Goal: Book appointment/travel/reservation

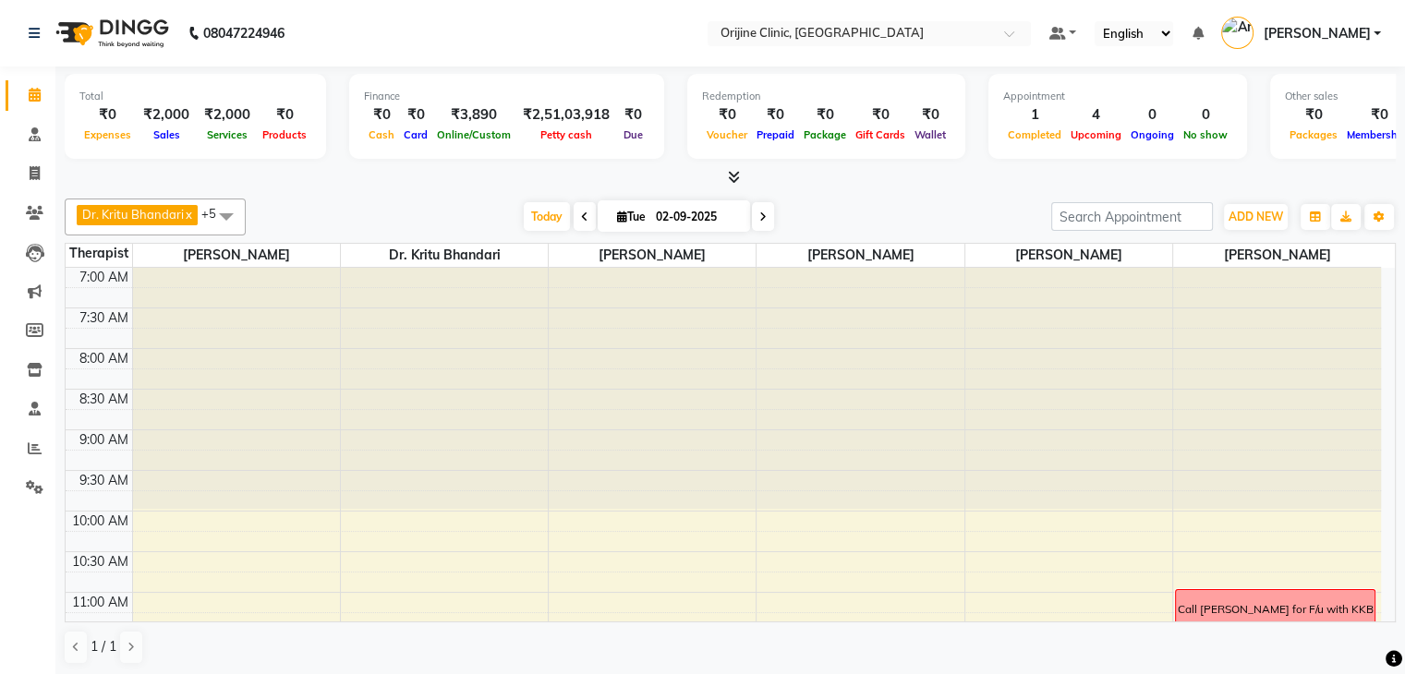
scroll to position [692, 0]
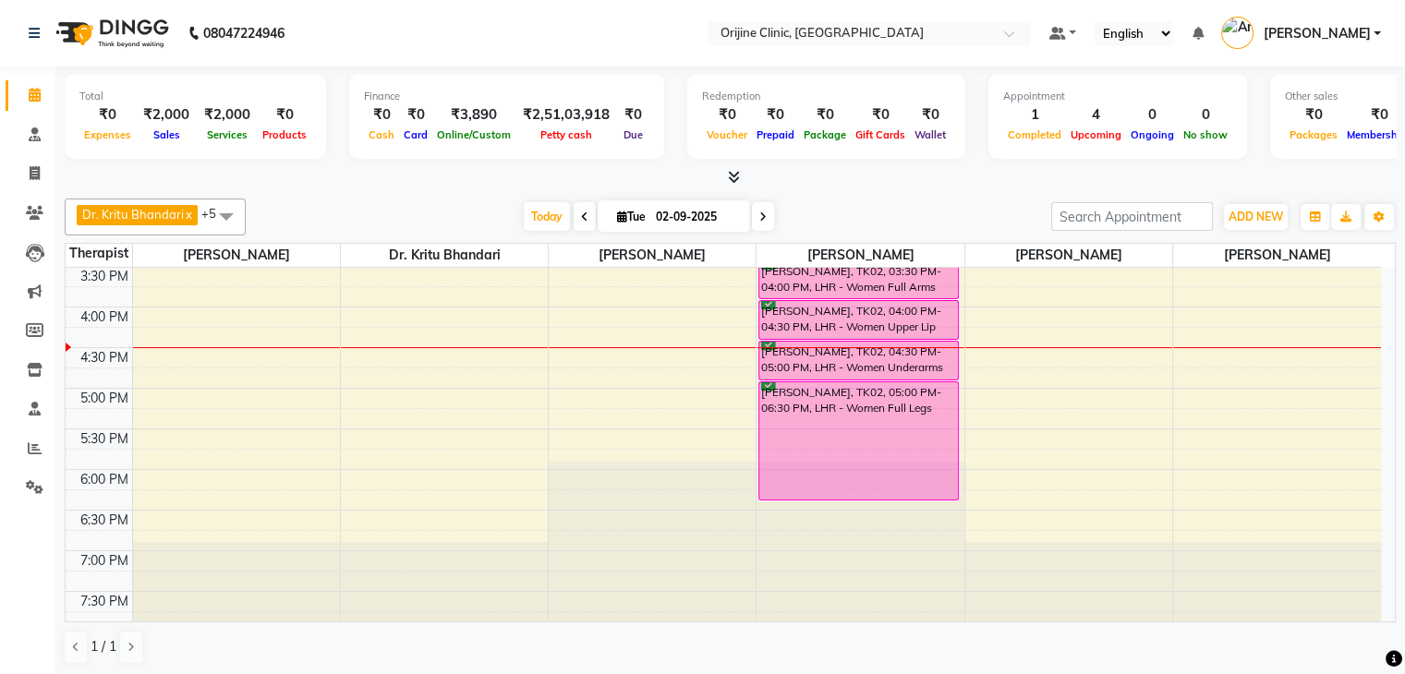
click at [617, 220] on icon at bounding box center [622, 217] width 10 height 12
select select "9"
select select "2025"
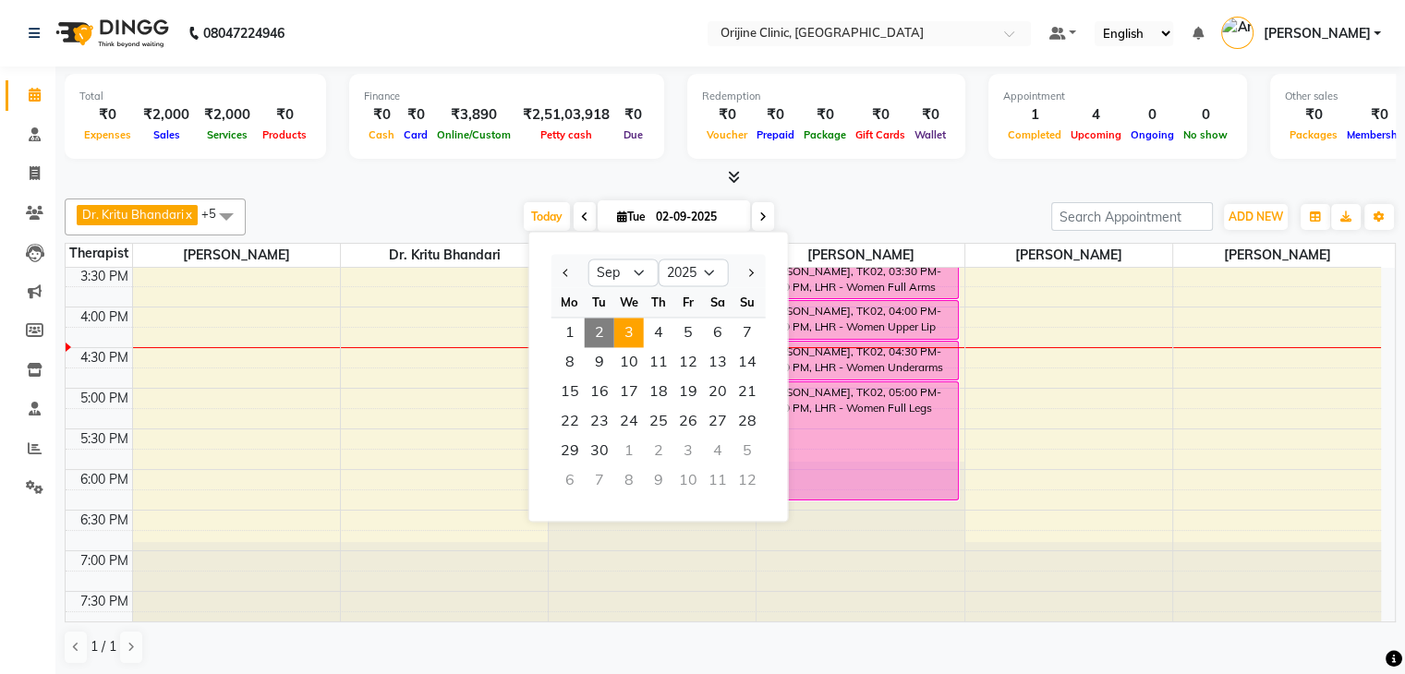
click at [627, 333] on span "3" at bounding box center [629, 333] width 30 height 30
type input "[DATE]"
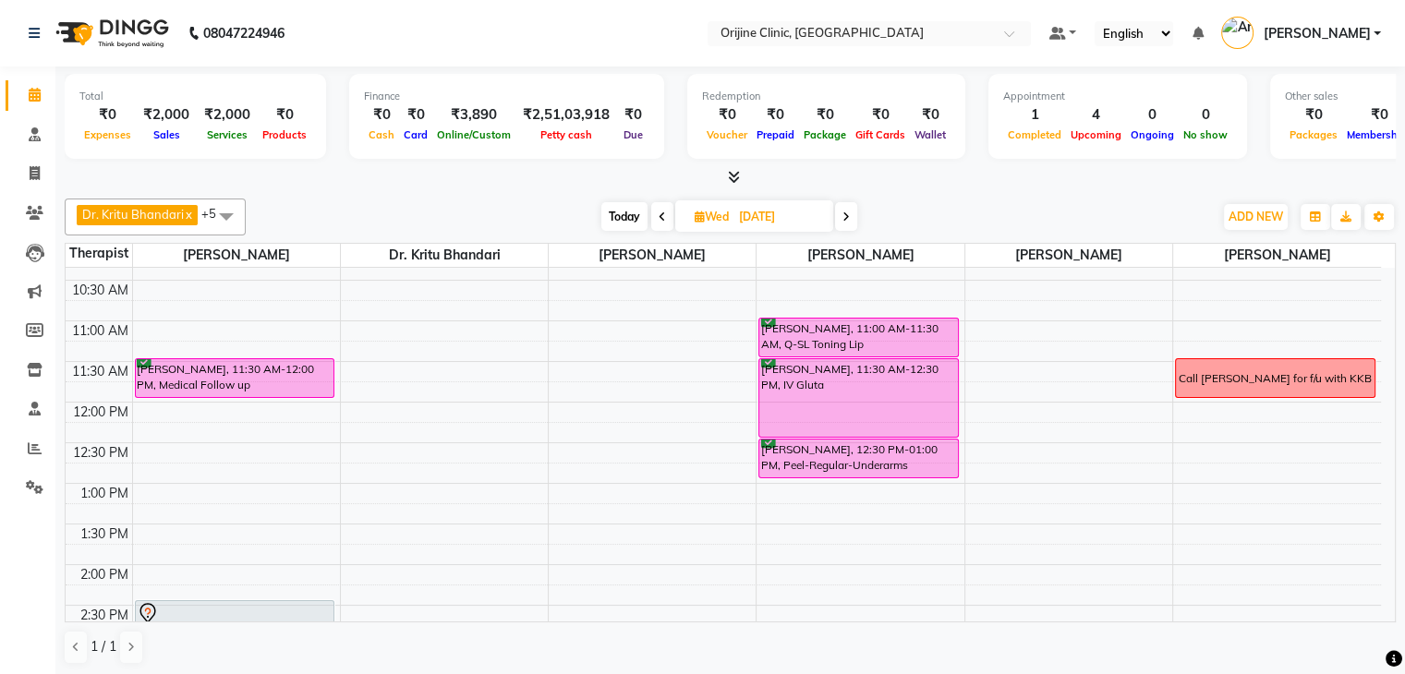
scroll to position [267, 0]
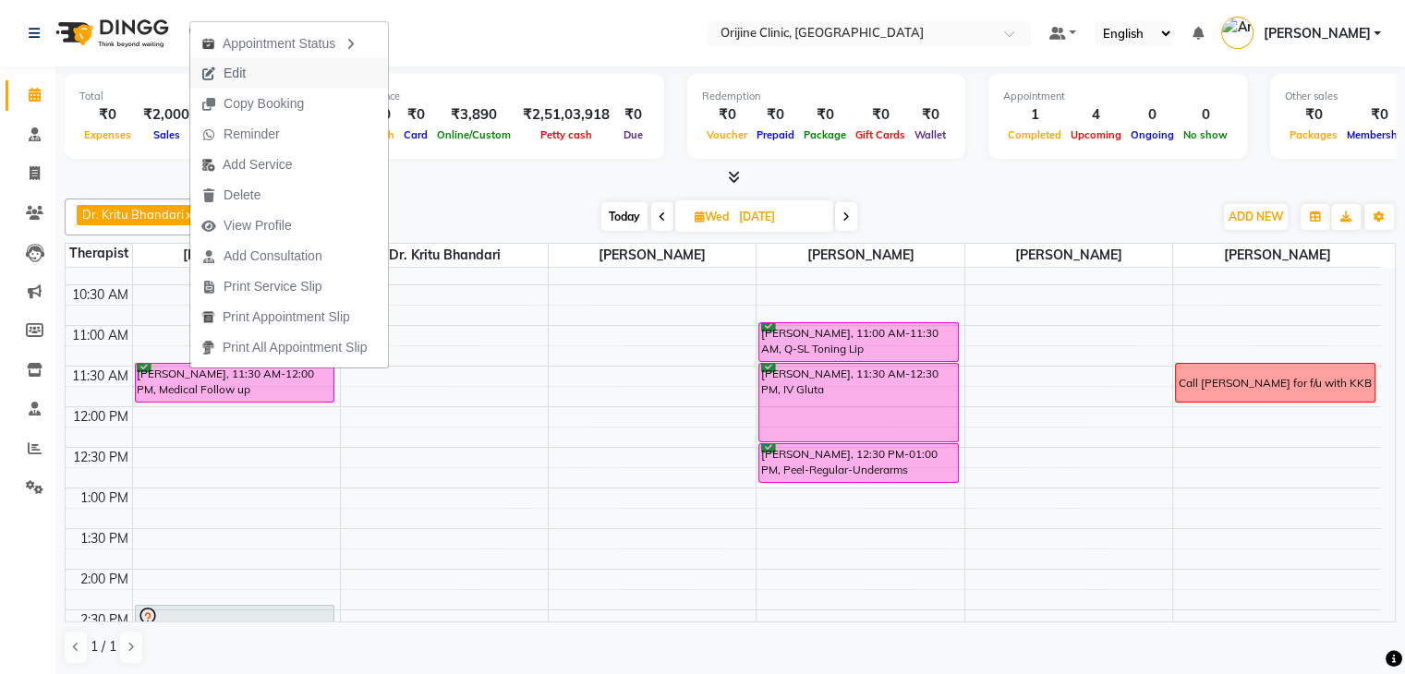
click at [248, 67] on span "Edit" at bounding box center [223, 73] width 67 height 30
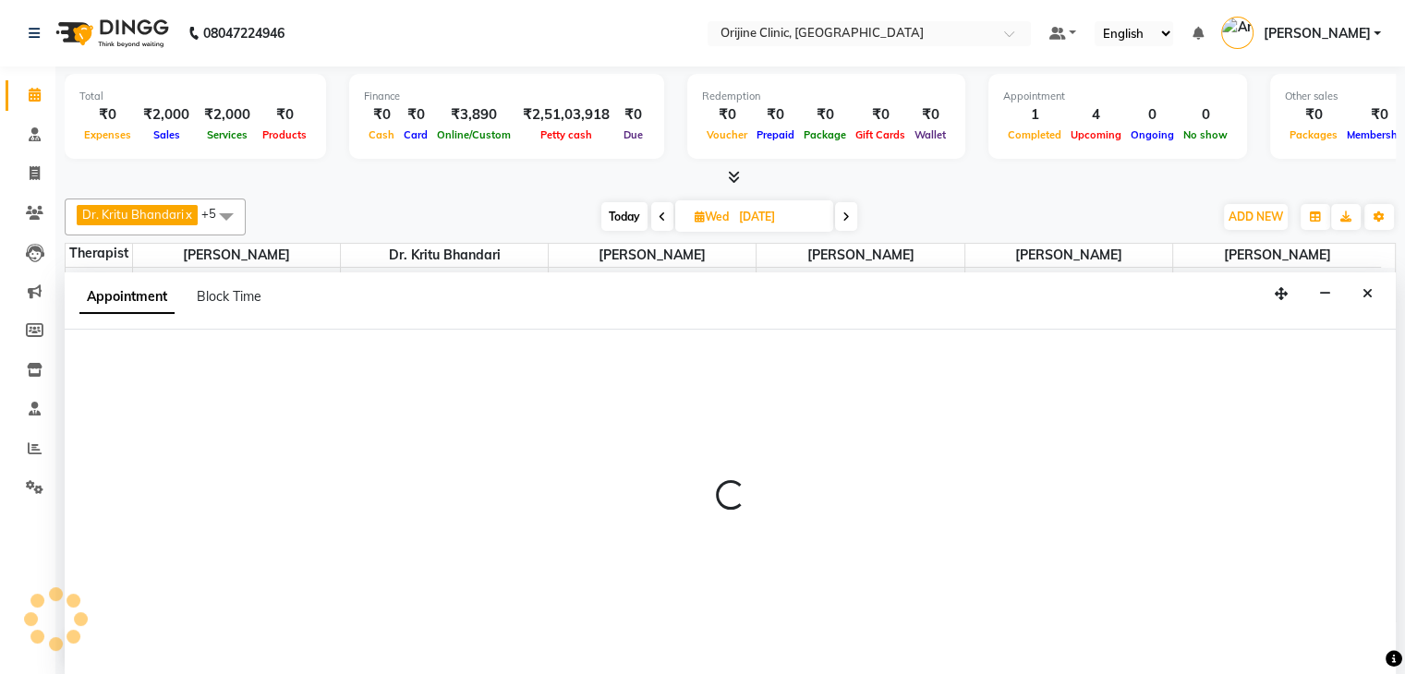
scroll to position [1, 0]
select select "690"
select select "confirm booking"
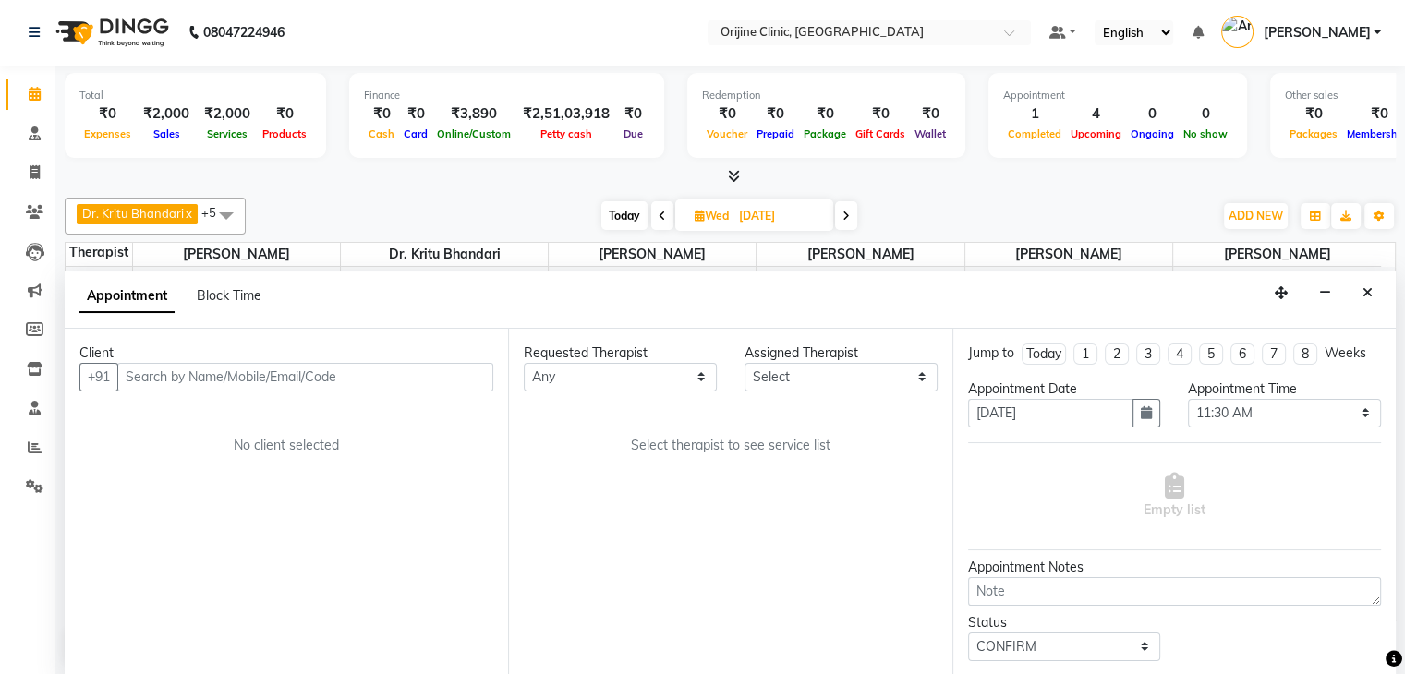
scroll to position [692, 0]
select select "10774"
select select "1131"
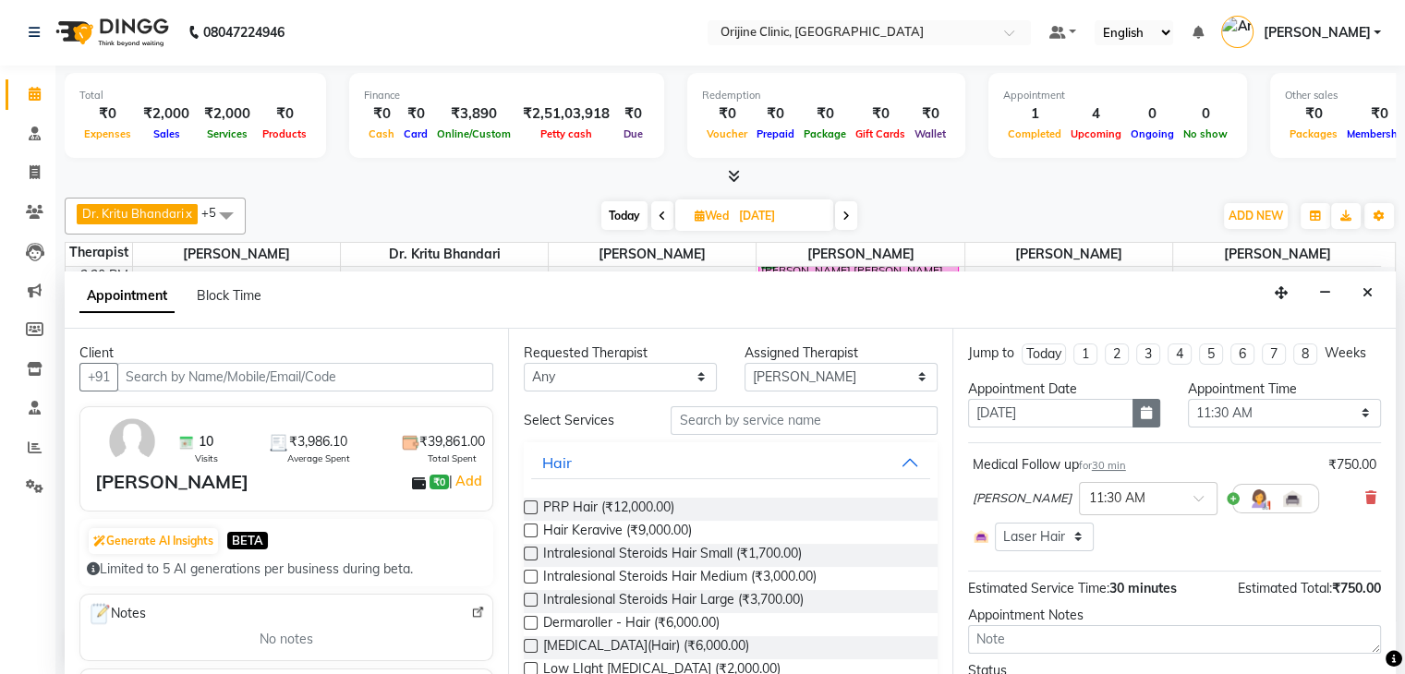
click at [1146, 415] on button "button" at bounding box center [1147, 413] width 28 height 29
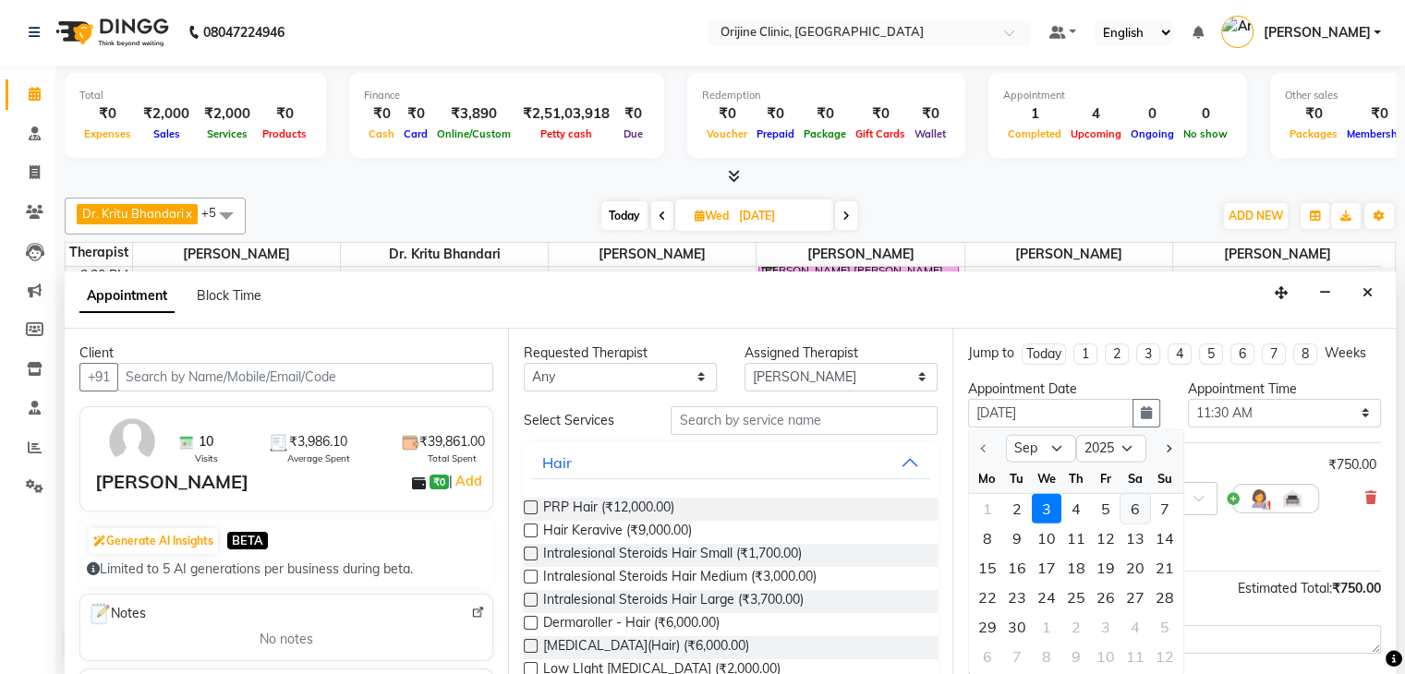
click at [1131, 506] on div "6" at bounding box center [1136, 509] width 30 height 30
type input "[DATE]"
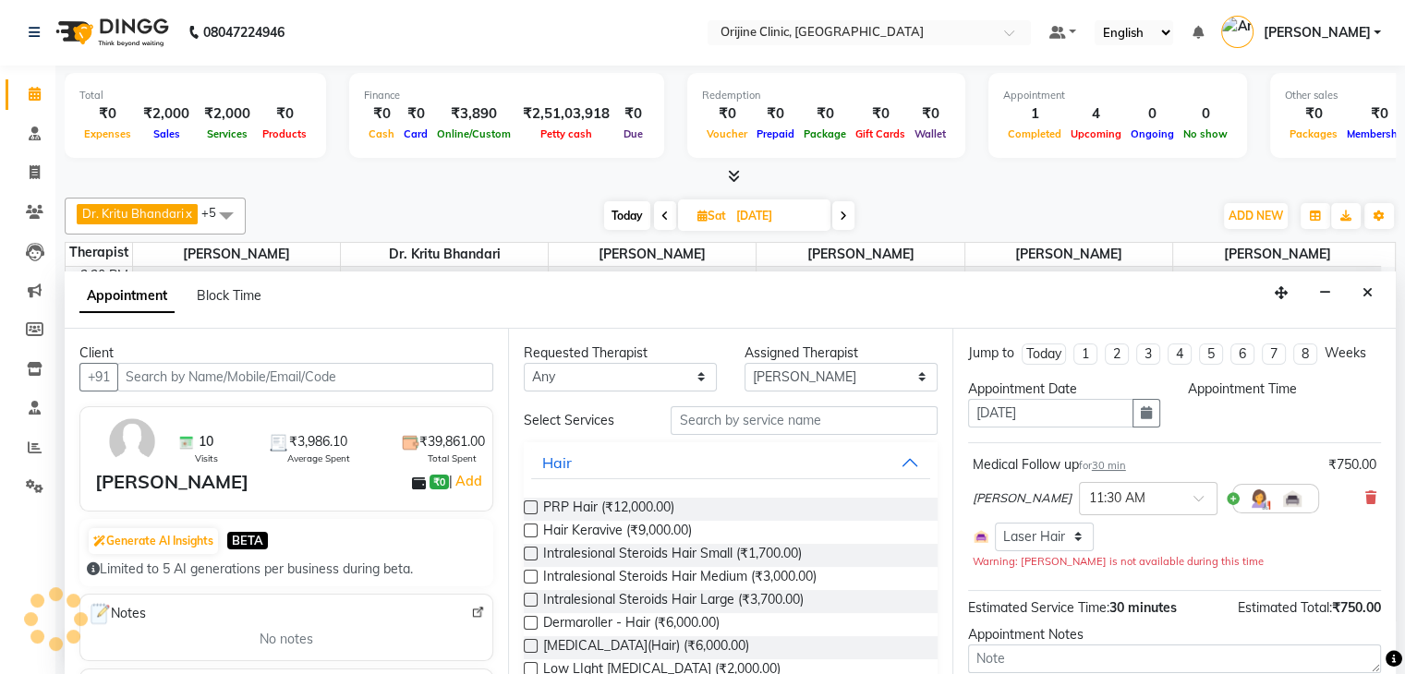
select select "690"
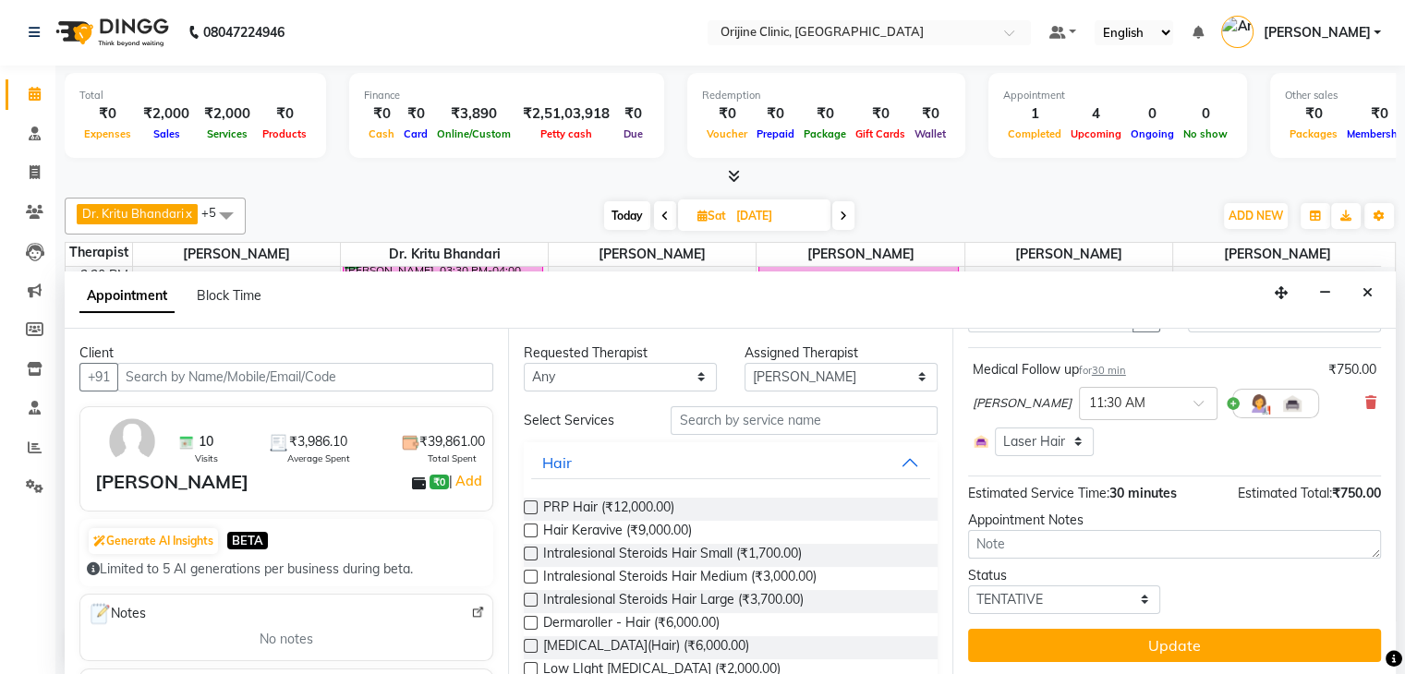
scroll to position [0, 0]
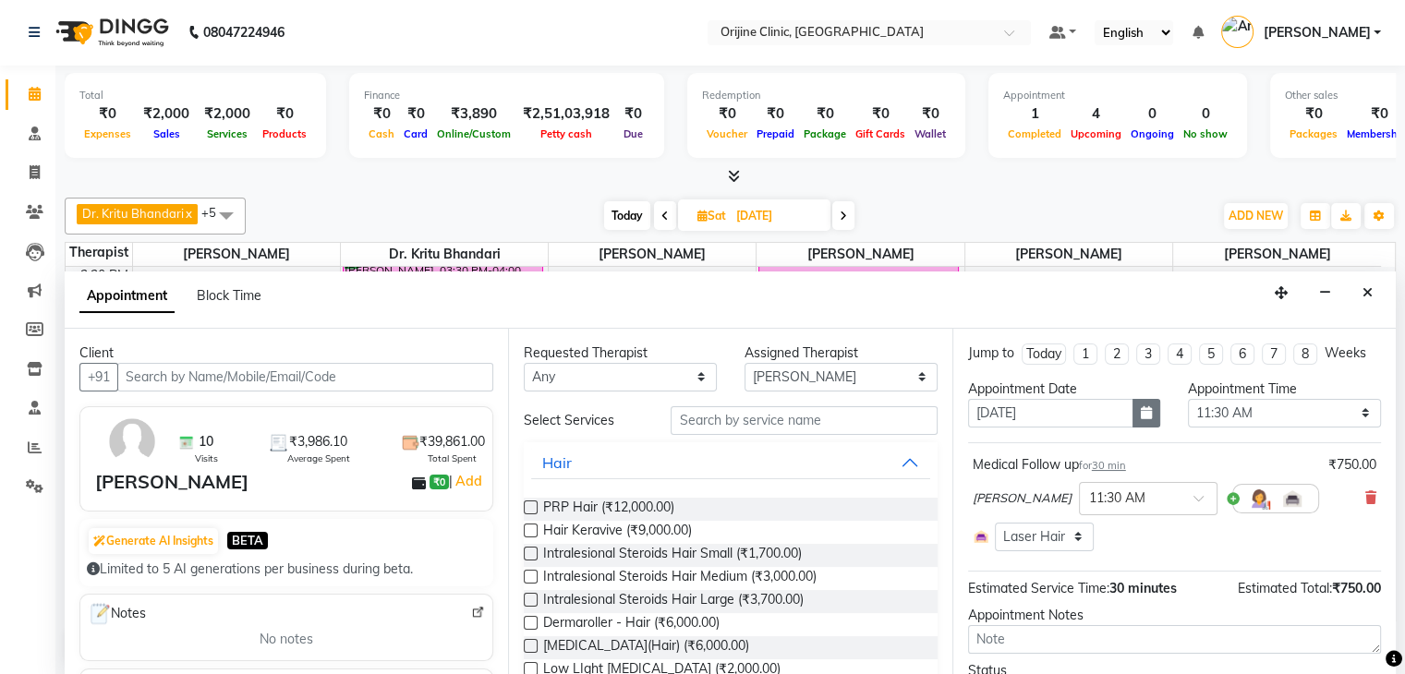
click at [1143, 411] on icon "button" at bounding box center [1146, 412] width 11 height 13
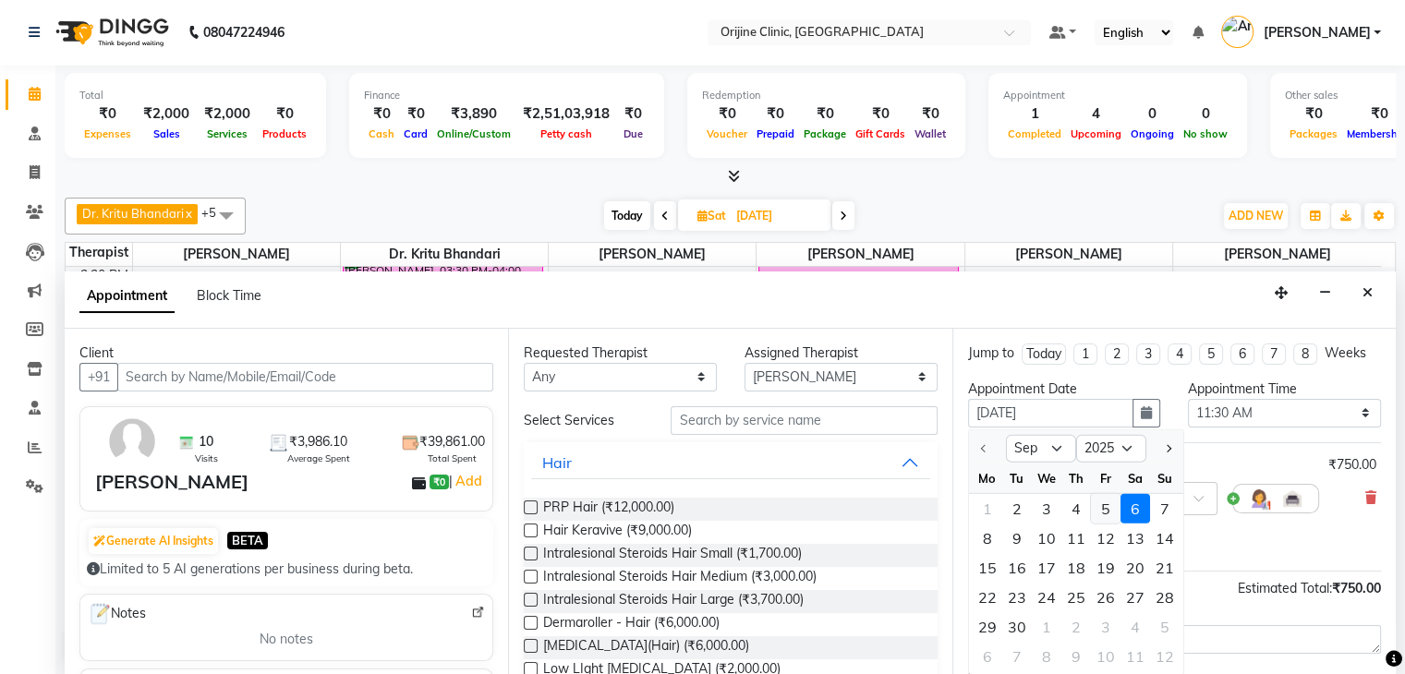
click at [1103, 512] on div "5" at bounding box center [1106, 509] width 30 height 30
type input "[DATE]"
select select "690"
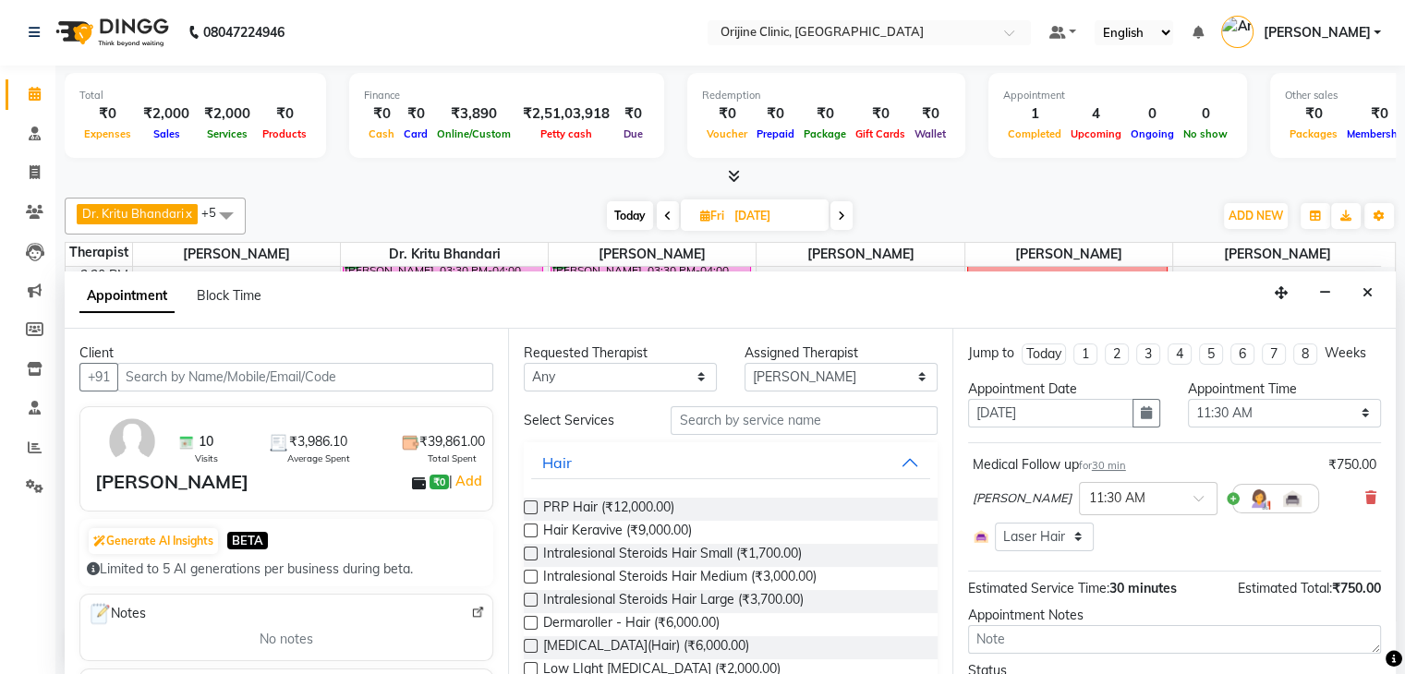
scroll to position [95, 0]
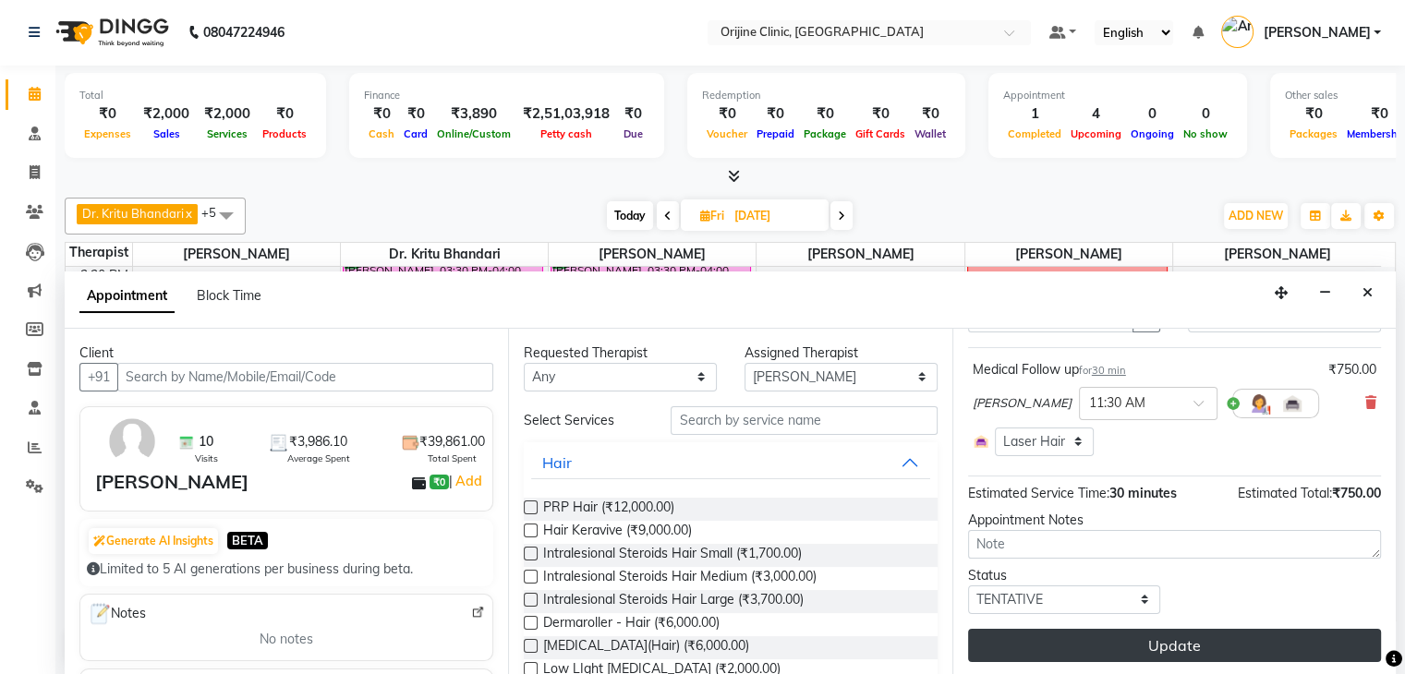
click at [1242, 636] on button "Update" at bounding box center [1174, 645] width 413 height 33
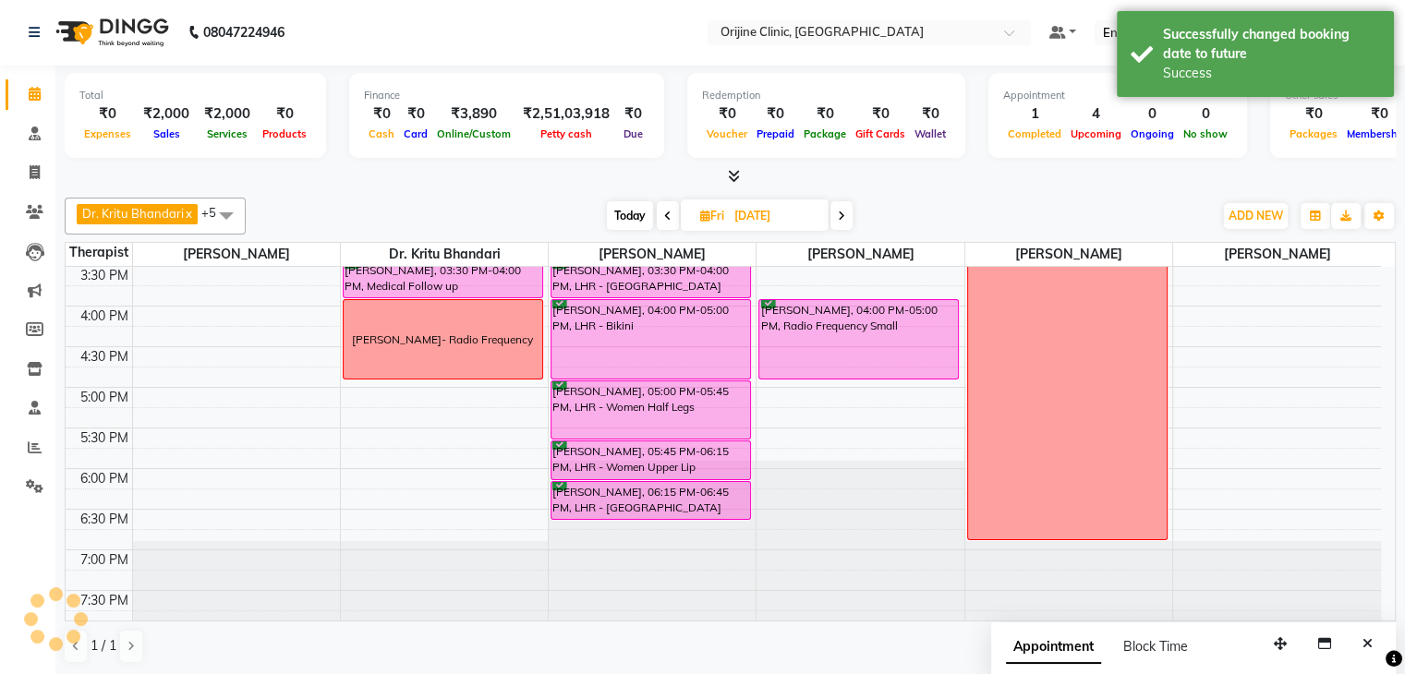
scroll to position [0, 0]
click at [624, 211] on span "Today" at bounding box center [630, 216] width 46 height 29
type input "02-09-2025"
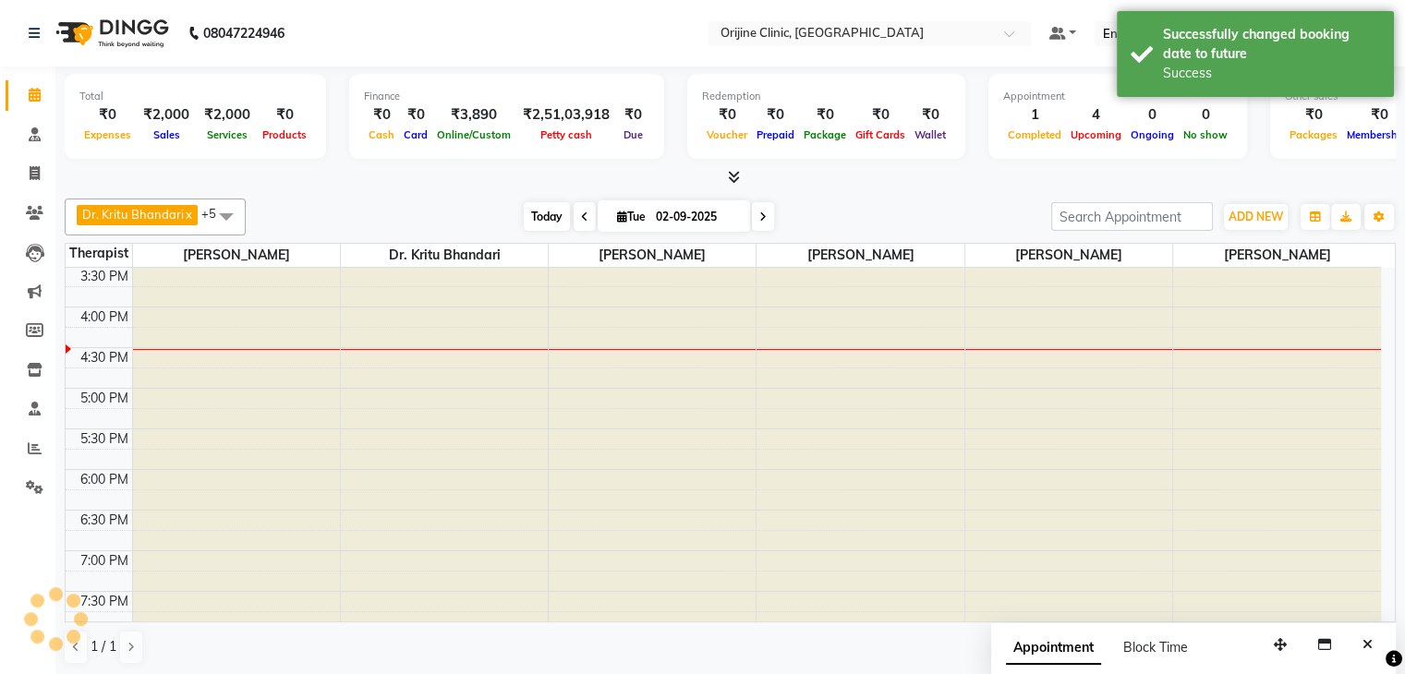
scroll to position [692, 0]
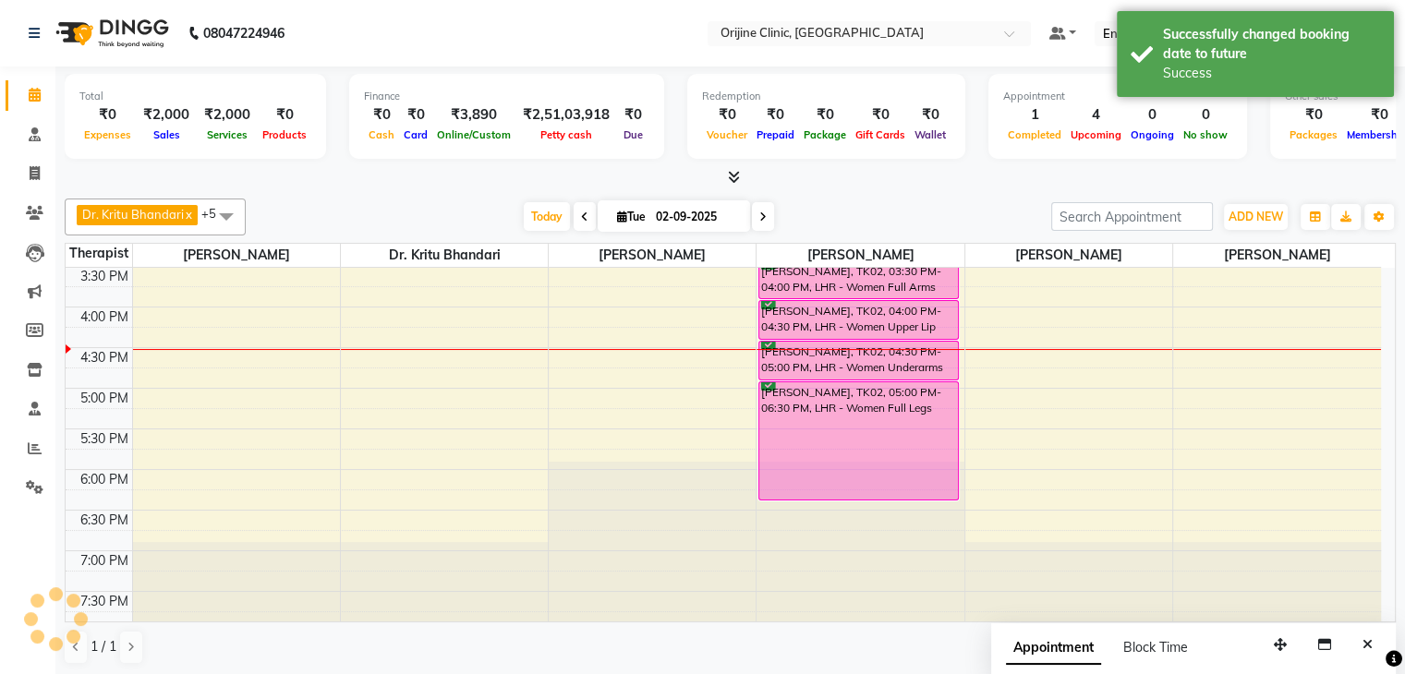
click at [617, 212] on icon at bounding box center [622, 217] width 10 height 12
select select "9"
select select "2025"
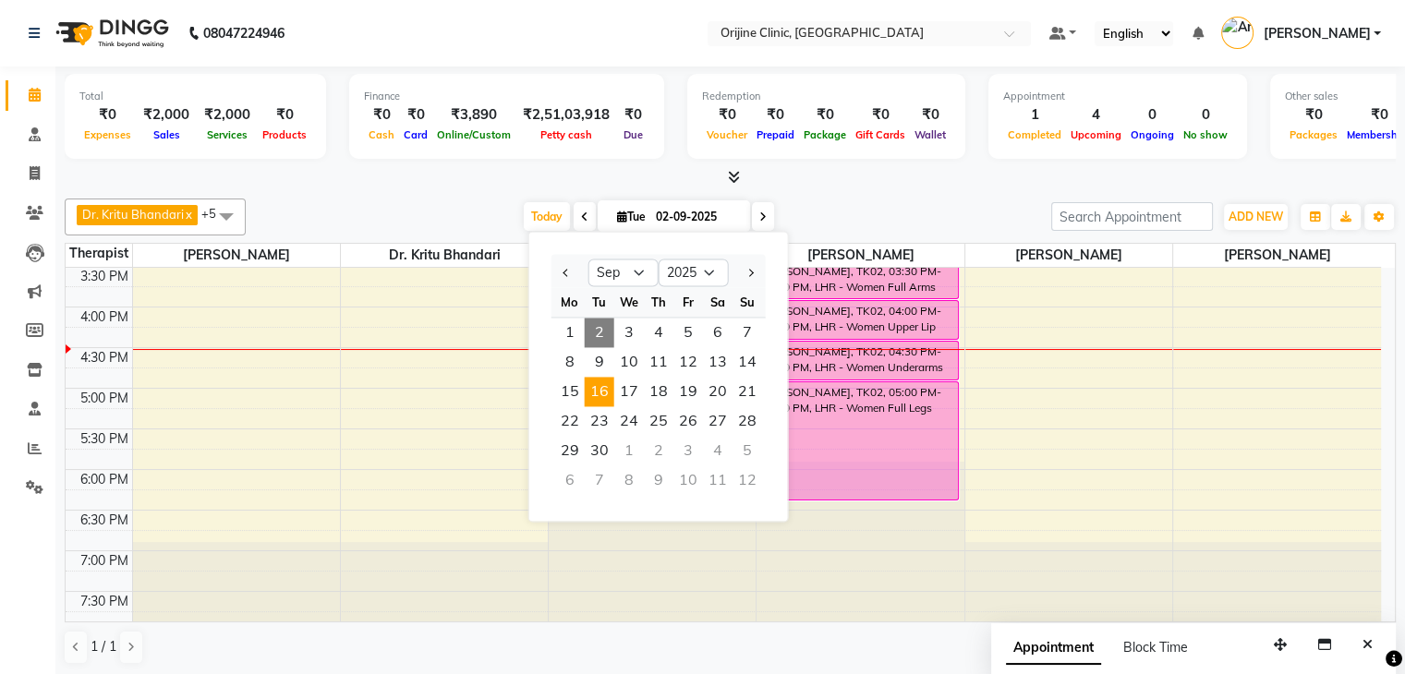
click at [607, 390] on span "16" at bounding box center [600, 392] width 30 height 30
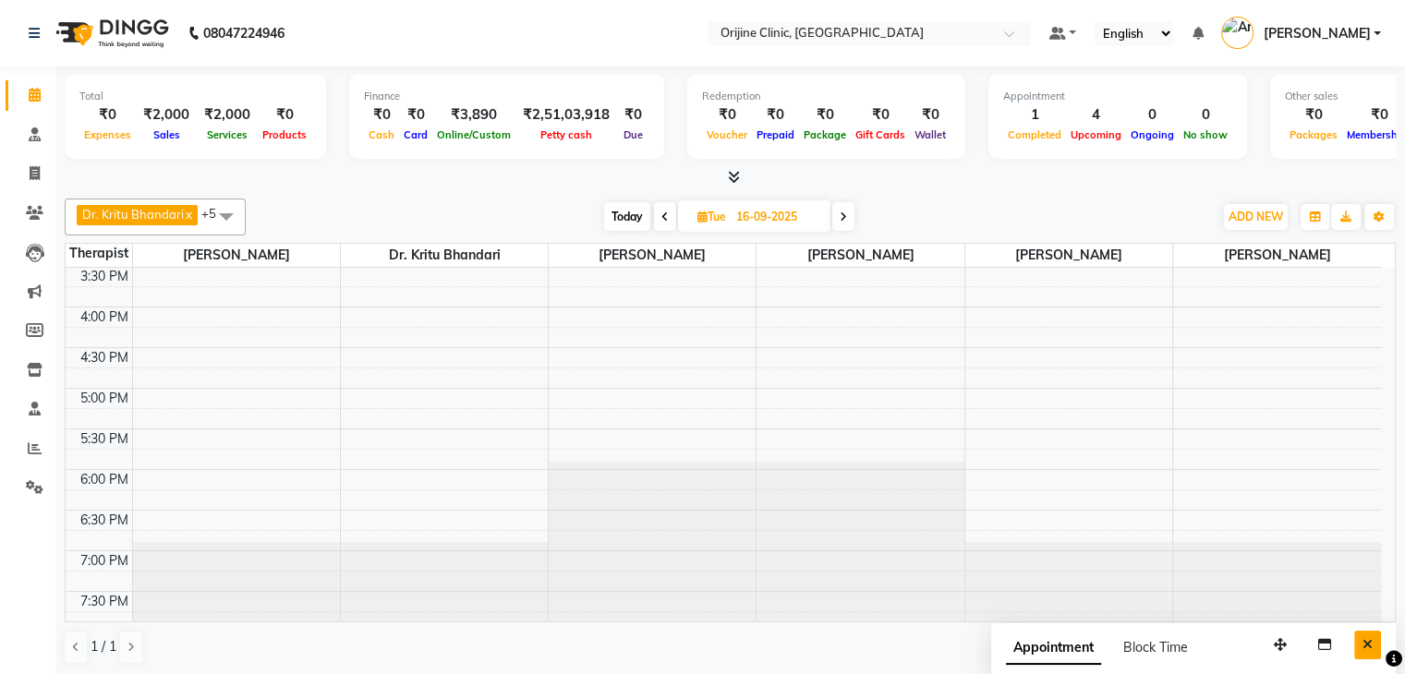
click at [1367, 647] on icon "Close" at bounding box center [1368, 644] width 10 height 13
click at [617, 215] on span "Today" at bounding box center [627, 216] width 46 height 29
type input "02-09-2025"
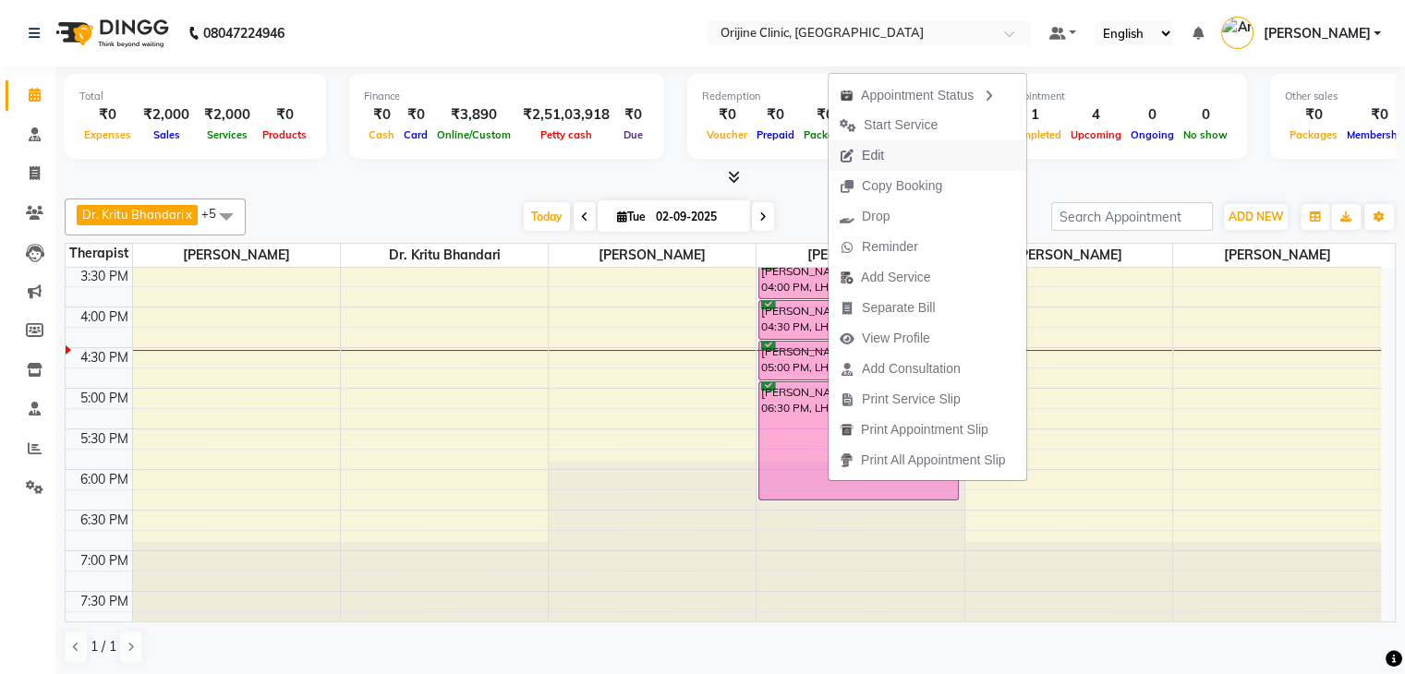
click at [878, 151] on span "Edit" at bounding box center [873, 155] width 22 height 19
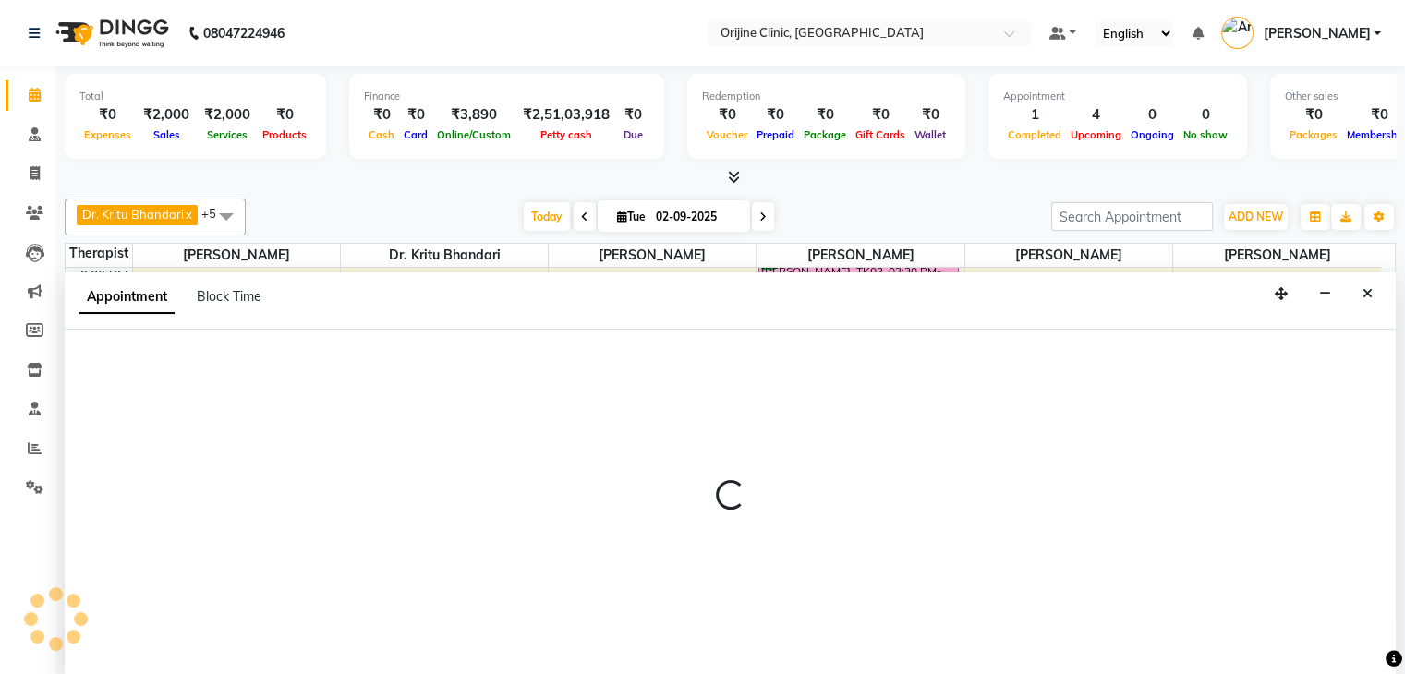
scroll to position [1, 0]
select select "confirm booking"
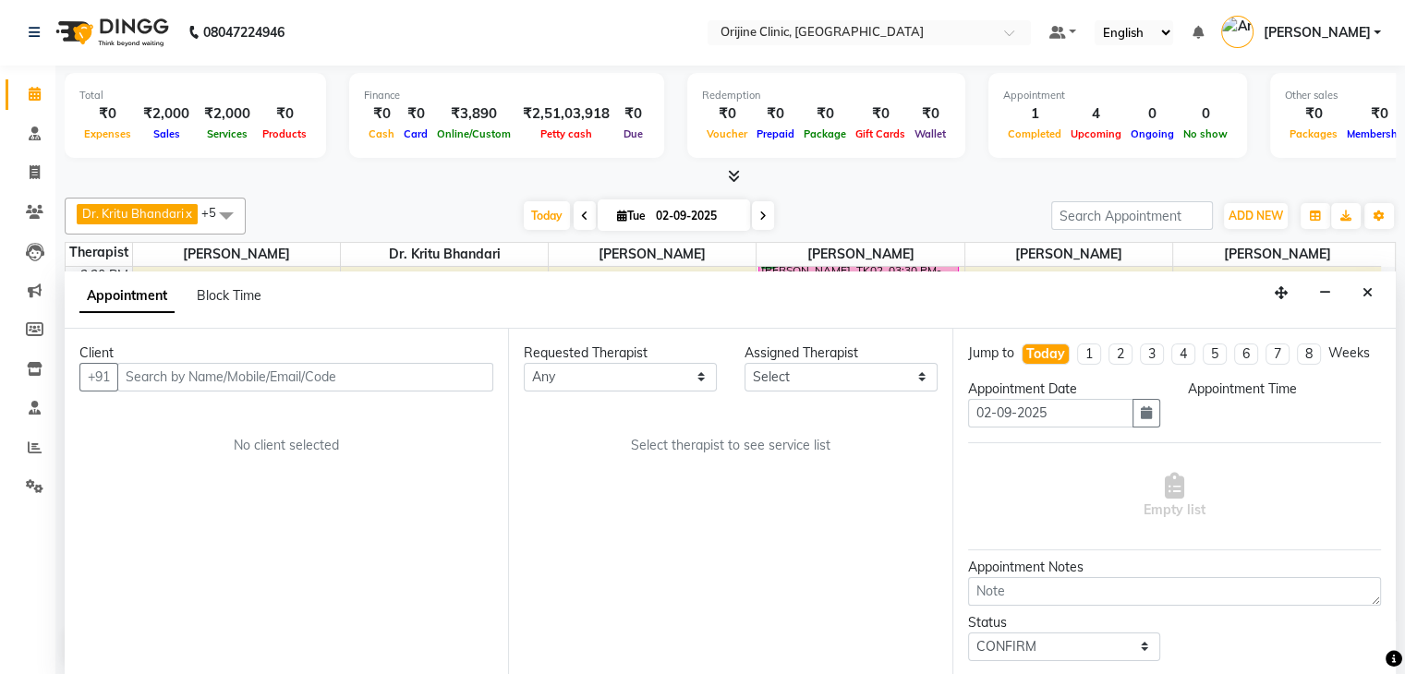
scroll to position [692, 0]
select select "10777"
select select "930"
select select "746"
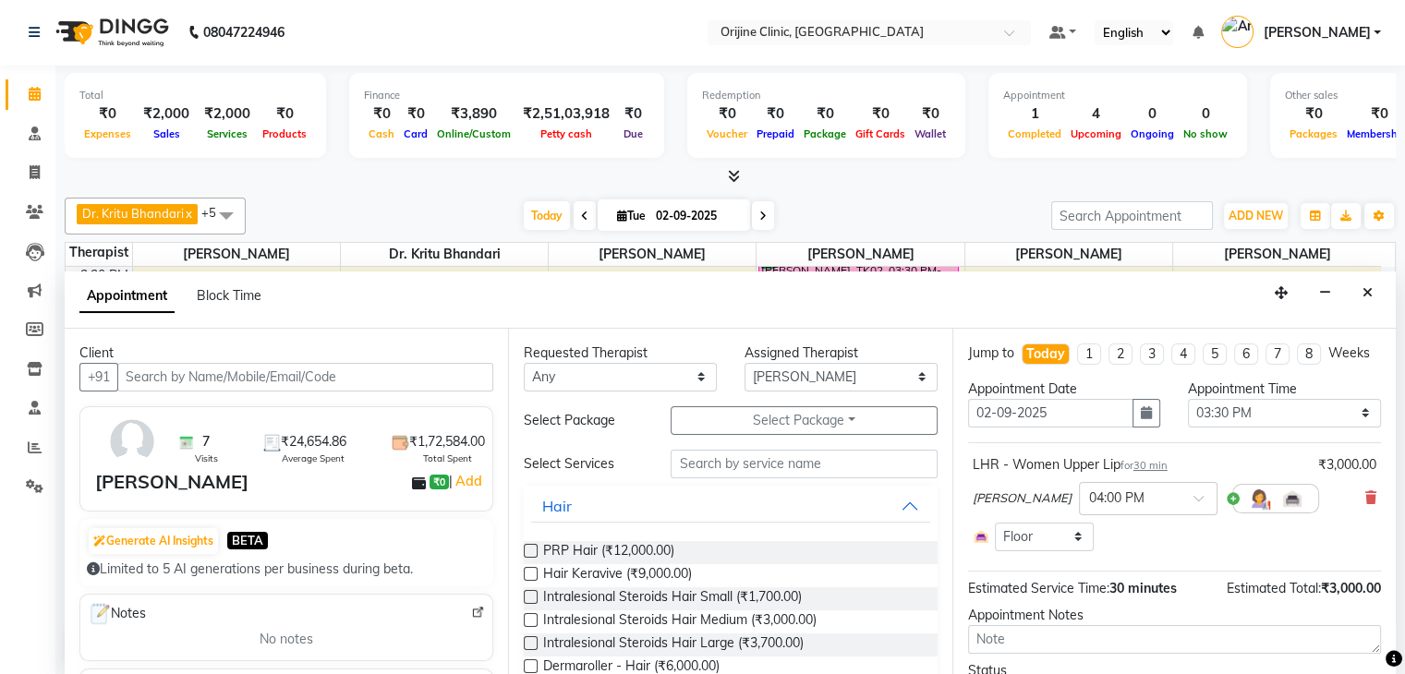
select select "1133"
select select "1130"
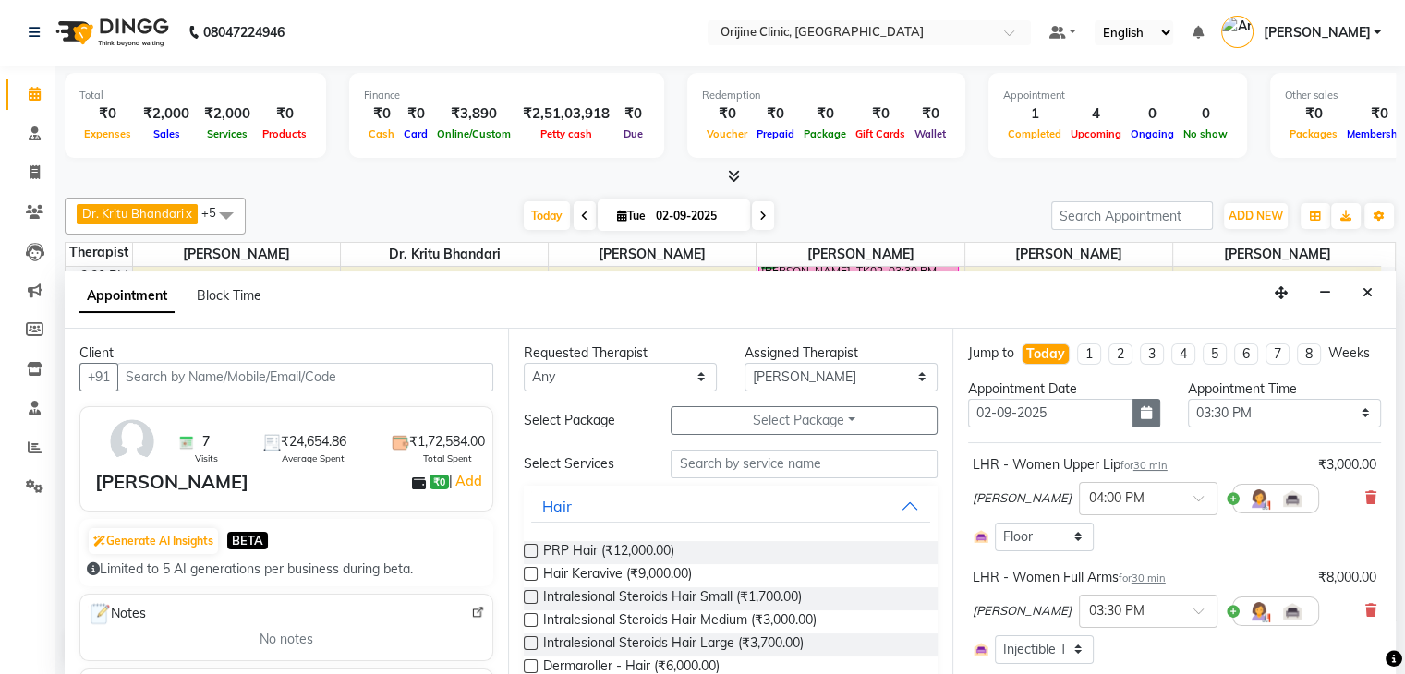
click at [1134, 419] on button "button" at bounding box center [1147, 413] width 28 height 29
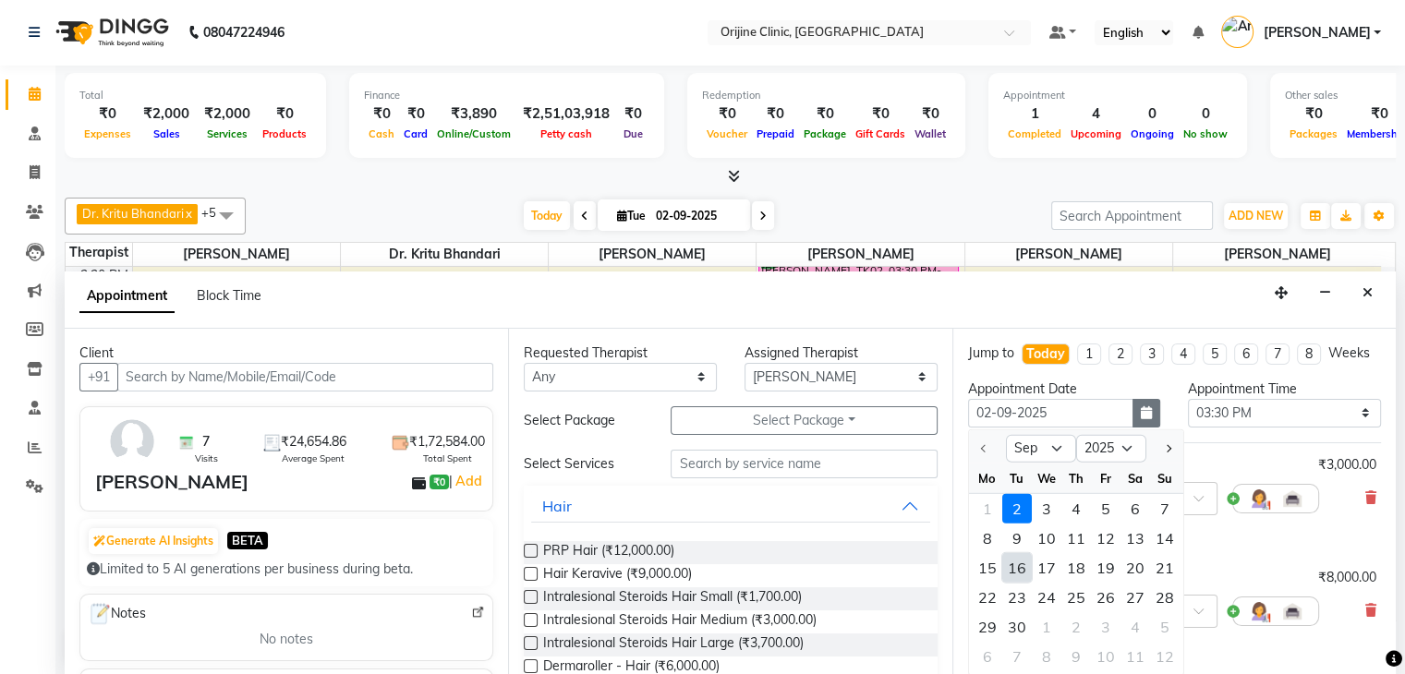
type input "16-09-2025"
select select "930"
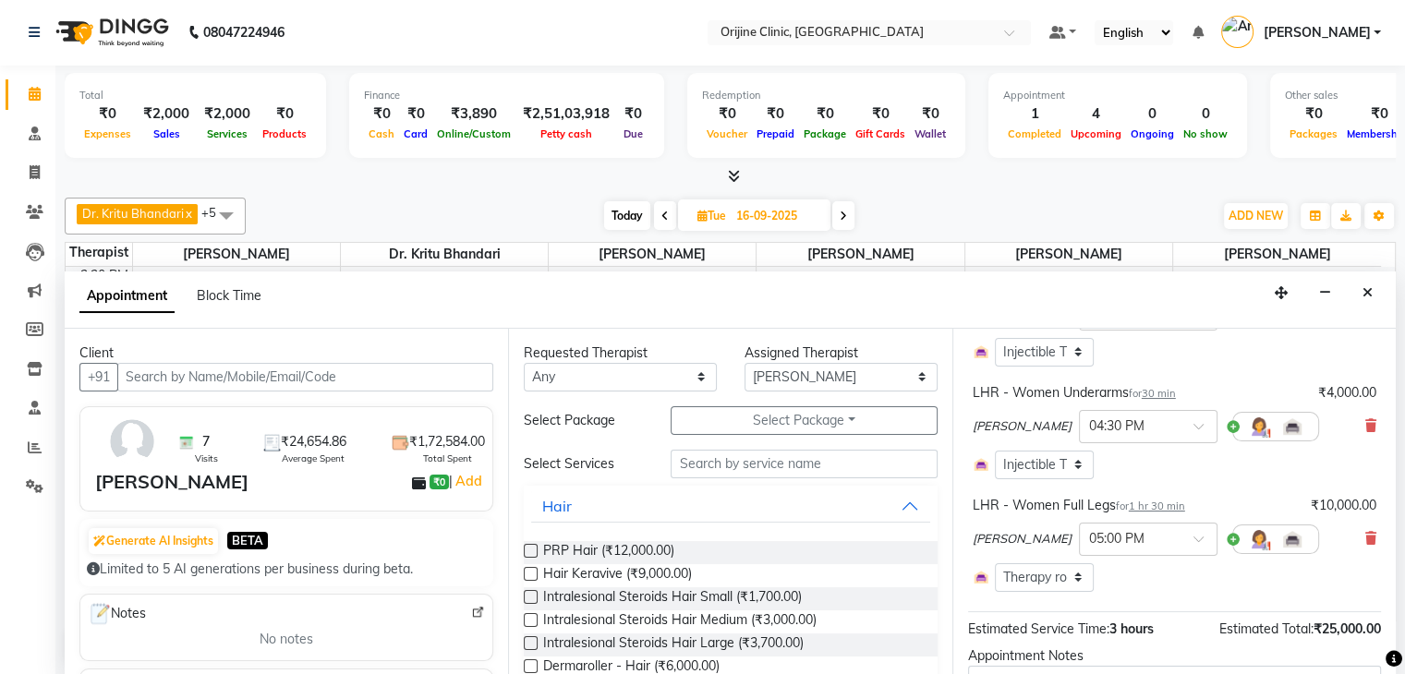
scroll to position [432, 0]
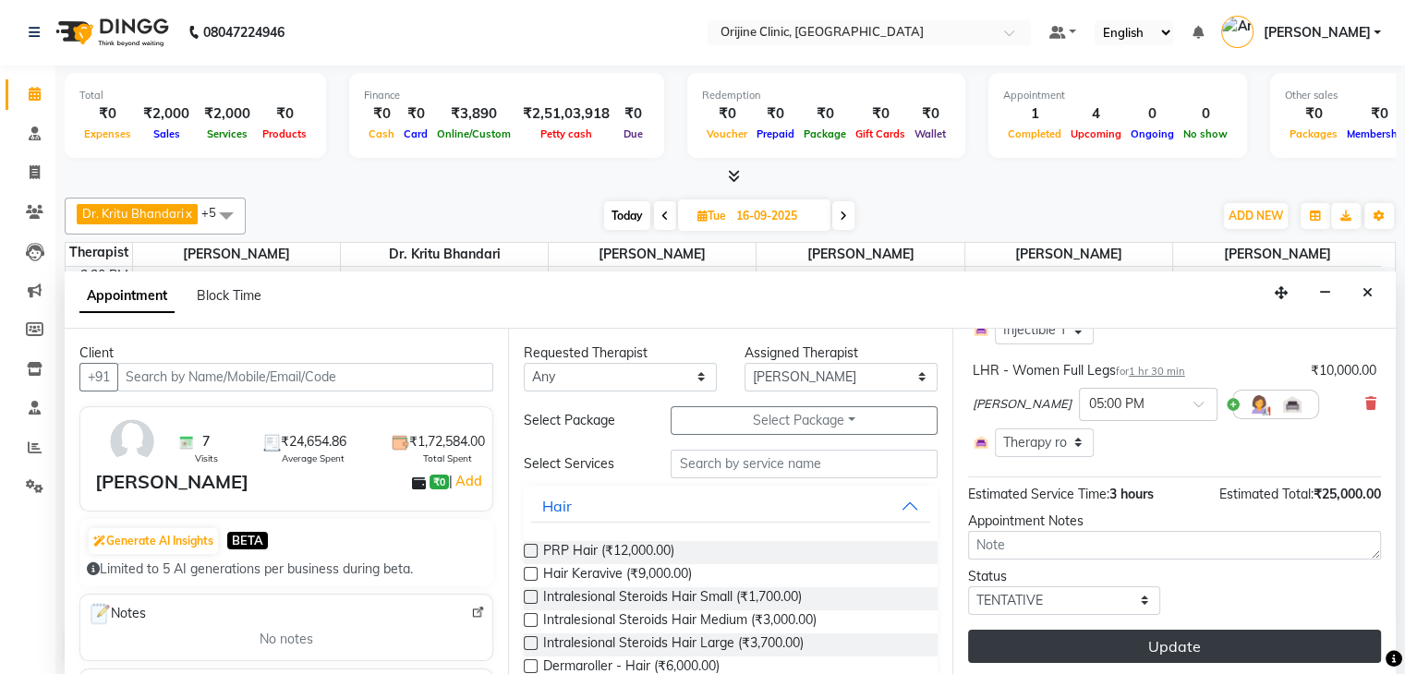
click at [1230, 640] on button "Update" at bounding box center [1174, 646] width 413 height 33
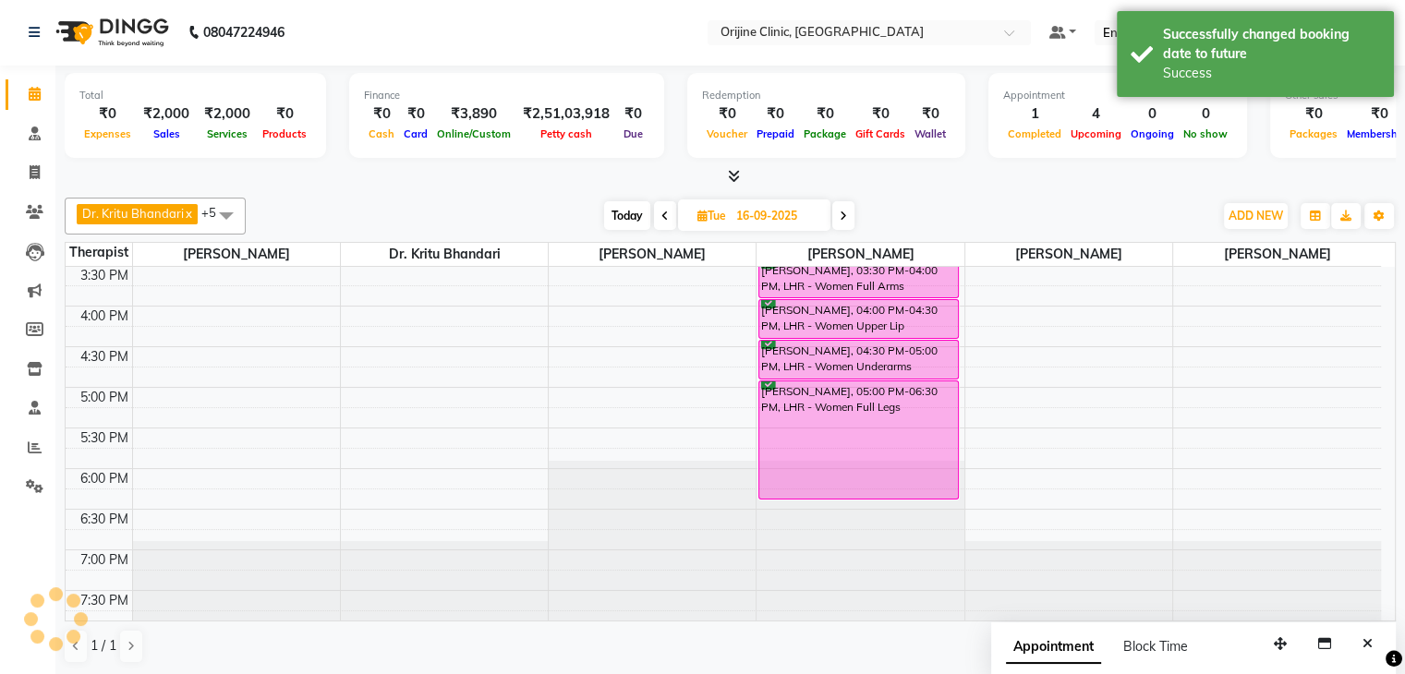
scroll to position [0, 0]
click at [619, 212] on span "Today" at bounding box center [627, 216] width 46 height 29
type input "02-09-2025"
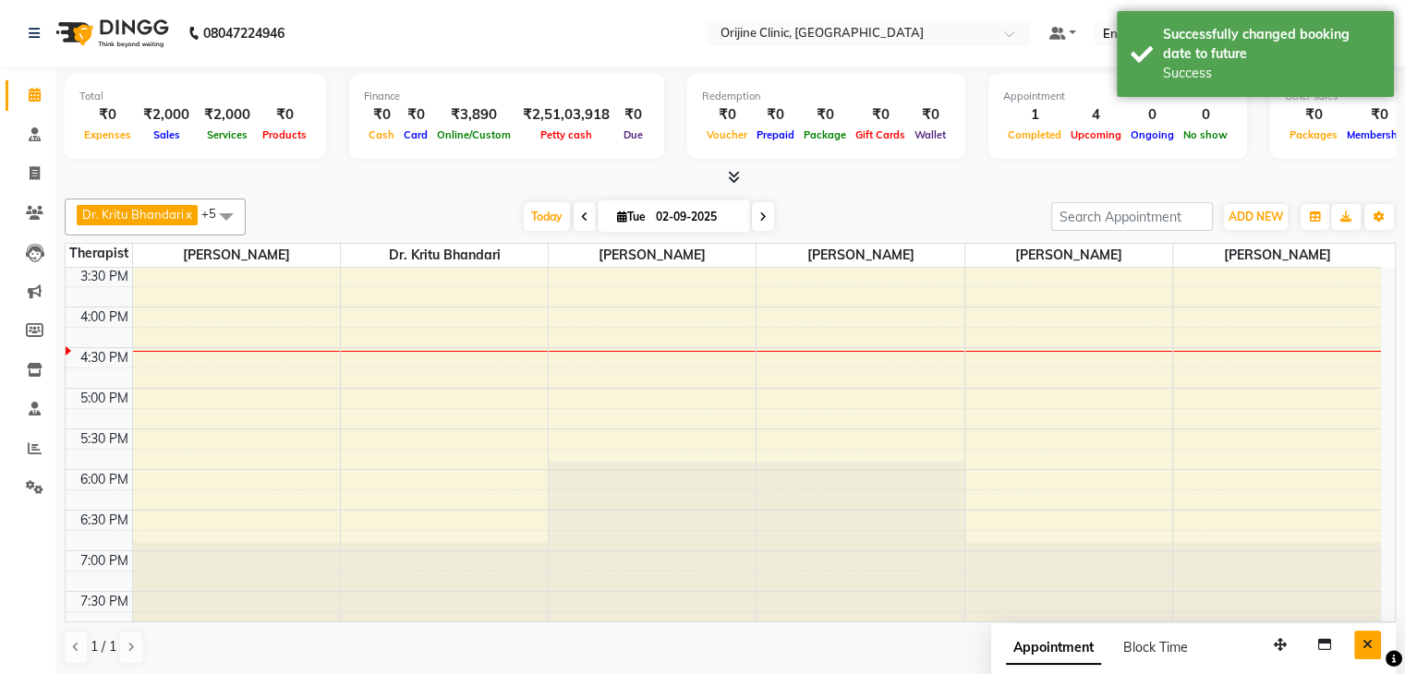
click at [1362, 647] on button "Close" at bounding box center [1367, 645] width 27 height 29
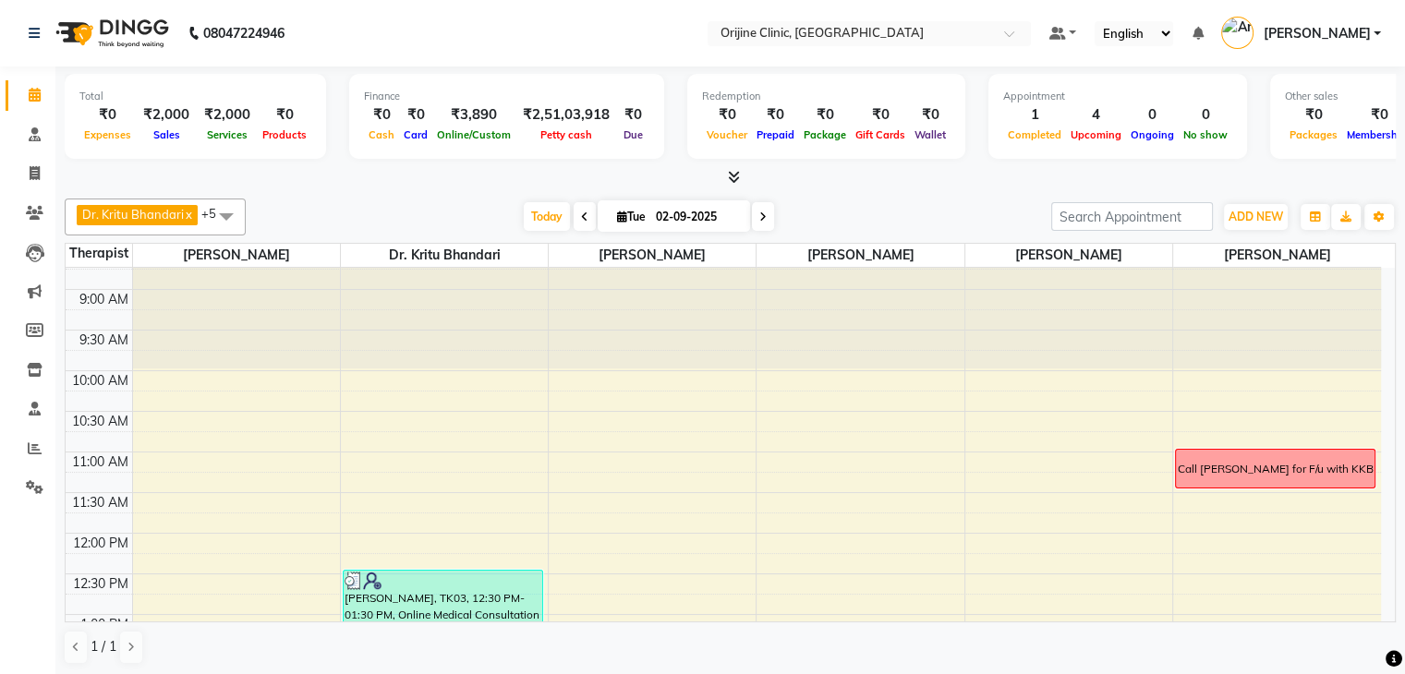
scroll to position [116, 0]
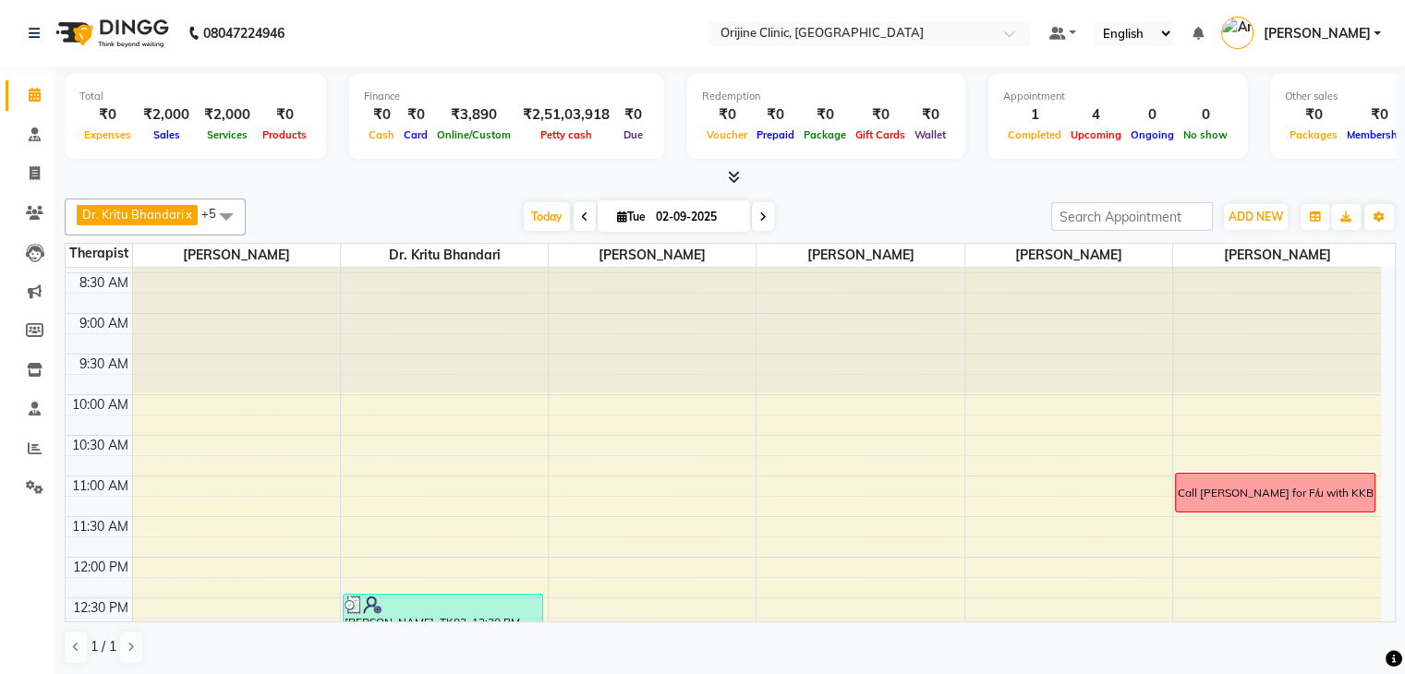
click at [619, 218] on icon at bounding box center [622, 217] width 10 height 12
select select "9"
select select "2025"
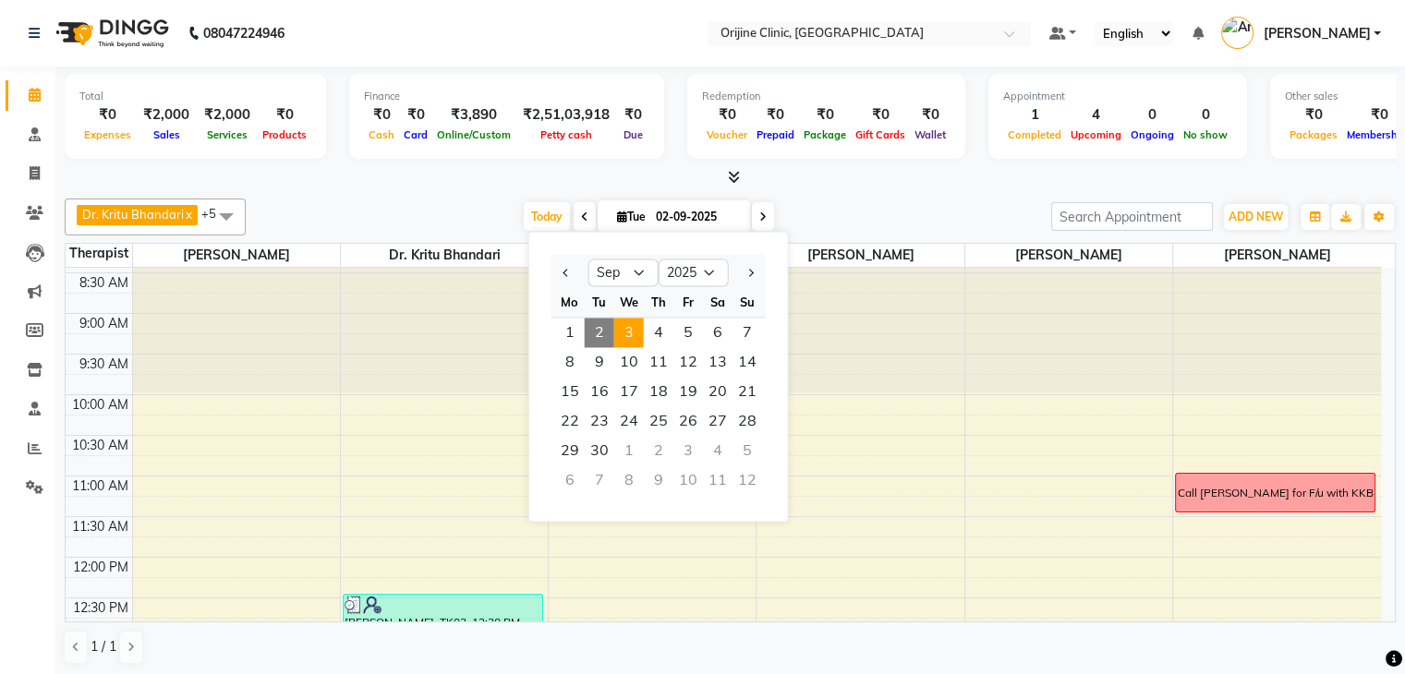
click at [633, 333] on span "3" at bounding box center [629, 333] width 30 height 30
type input "[DATE]"
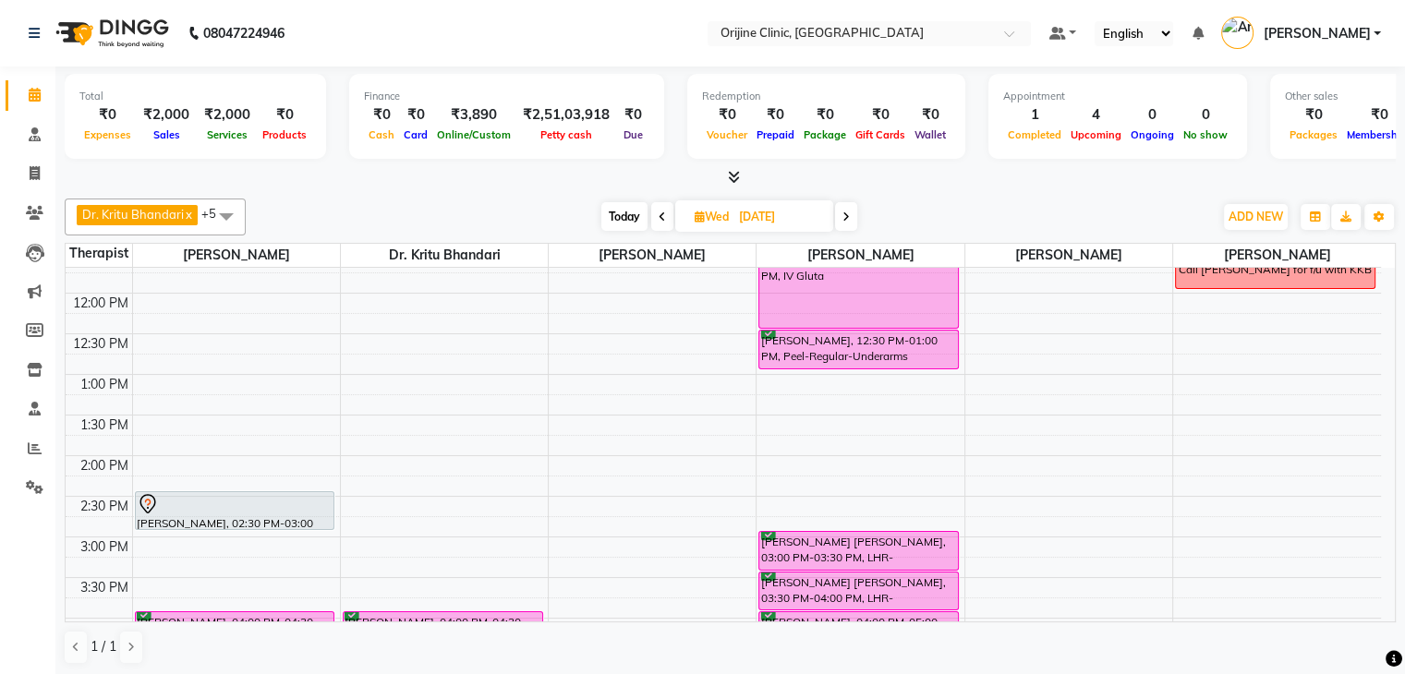
scroll to position [382, 0]
click at [1389, 621] on div "[PERSON_NAME] x [PERSON_NAME] x [PERSON_NAME] x [PERSON_NAME] x [PERSON_NAME] x…" at bounding box center [730, 431] width 1331 height 481
click at [697, 224] on span "[DATE]" at bounding box center [754, 215] width 158 height 31
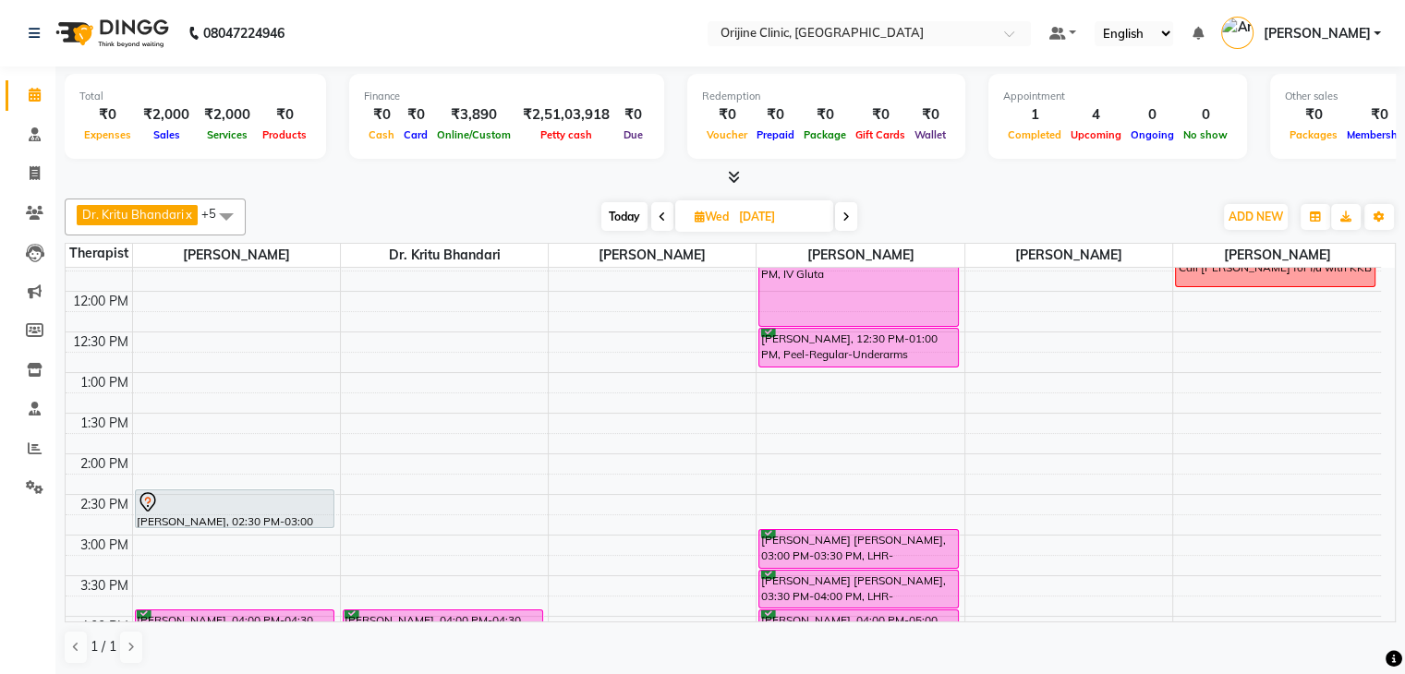
click at [695, 219] on icon at bounding box center [700, 217] width 10 height 12
select select "9"
select select "2025"
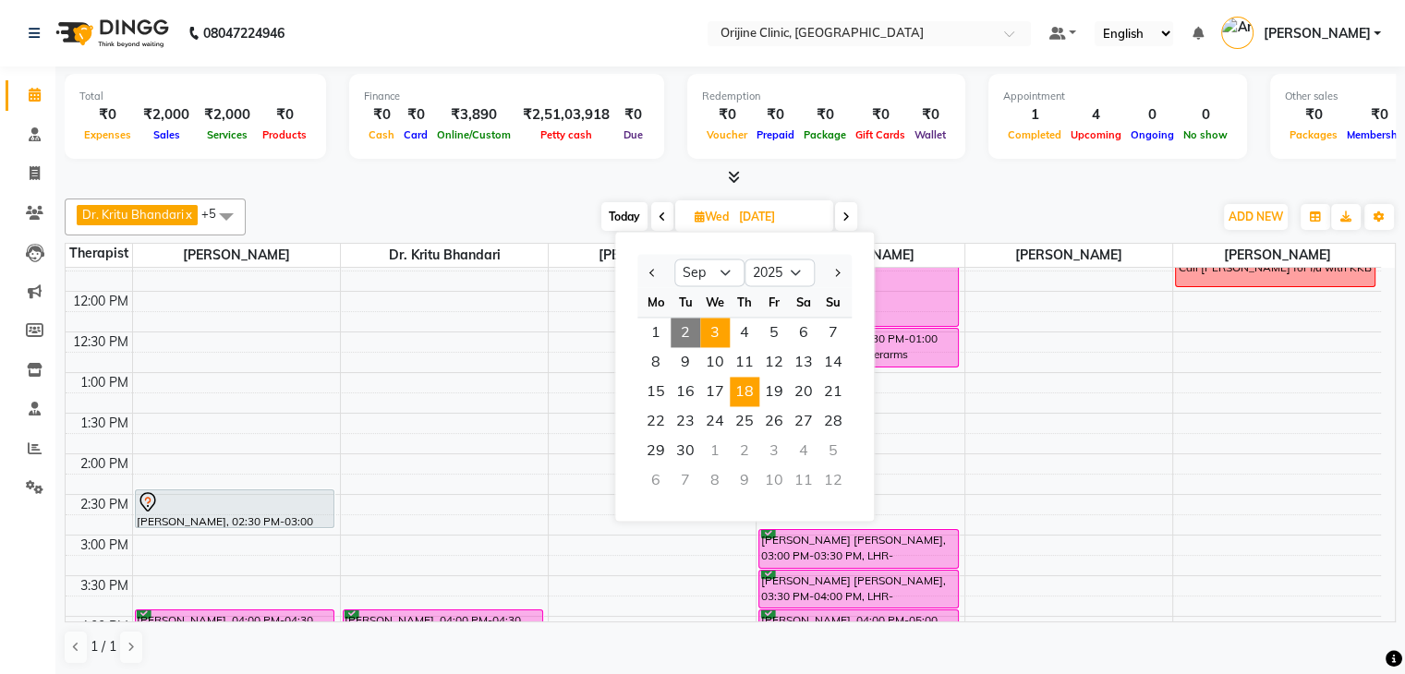
click at [746, 405] on span "18" at bounding box center [745, 392] width 30 height 30
type input "[DATE]"
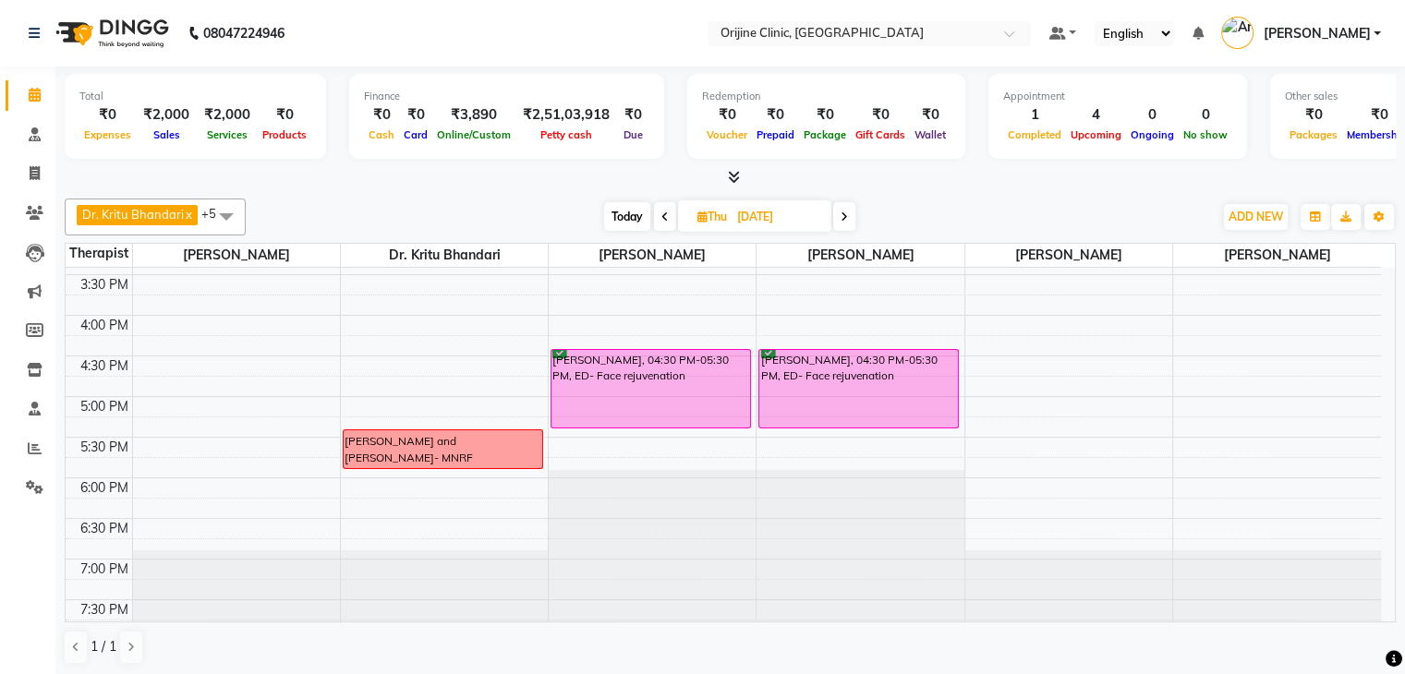
scroll to position [692, 0]
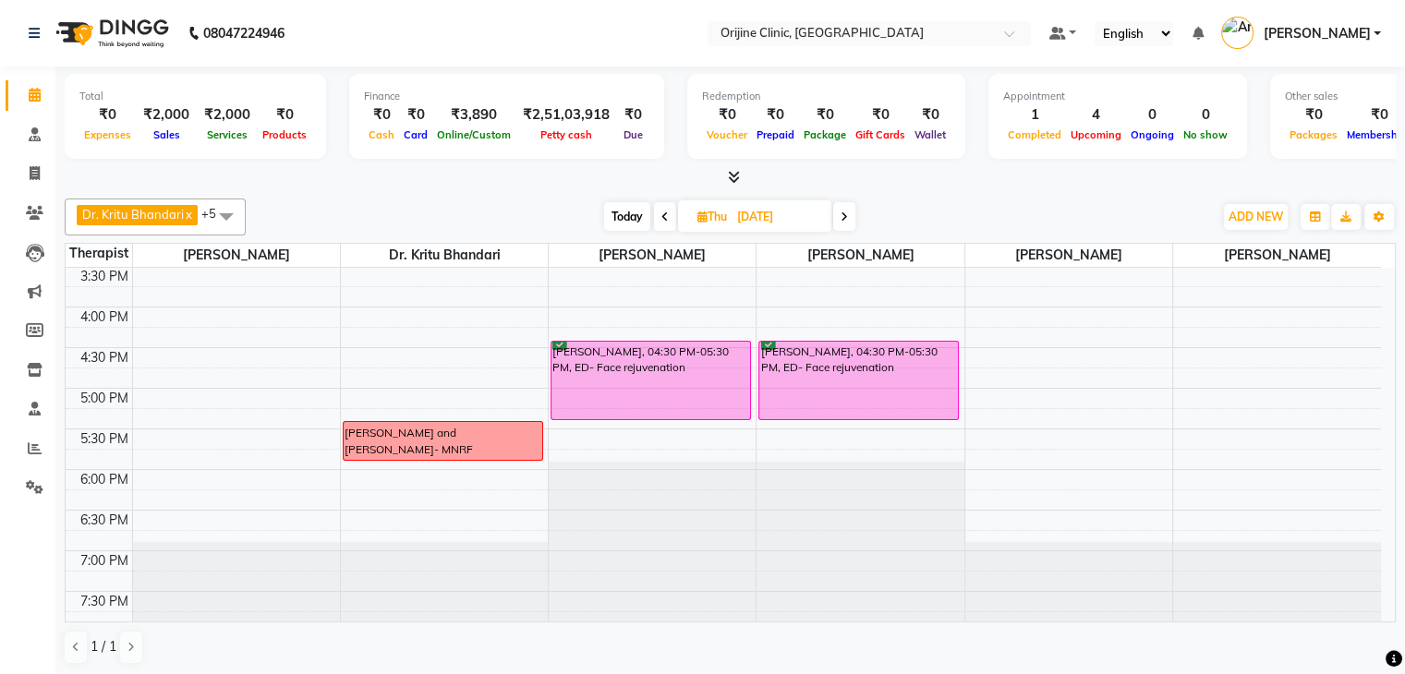
click at [702, 219] on icon at bounding box center [702, 217] width 10 height 12
select select "9"
select select "2025"
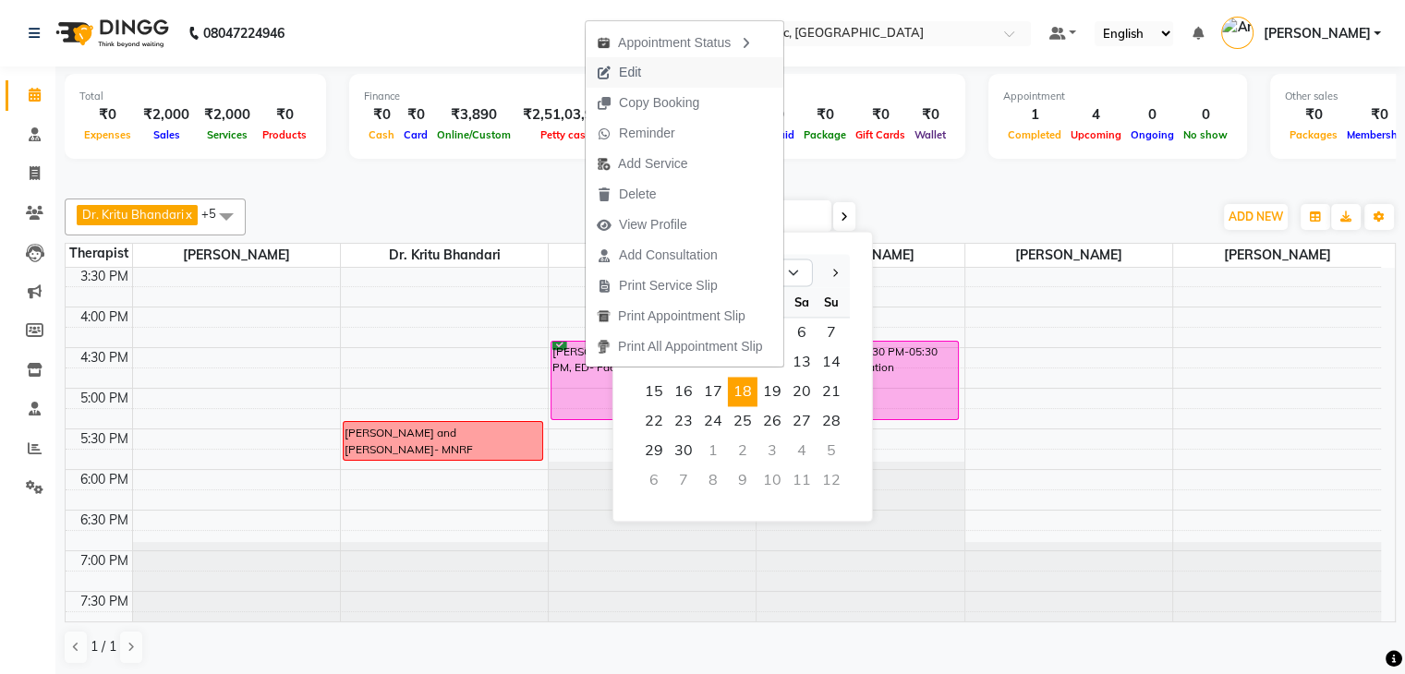
click at [636, 67] on span "Edit" at bounding box center [630, 72] width 22 height 19
select select "confirm booking"
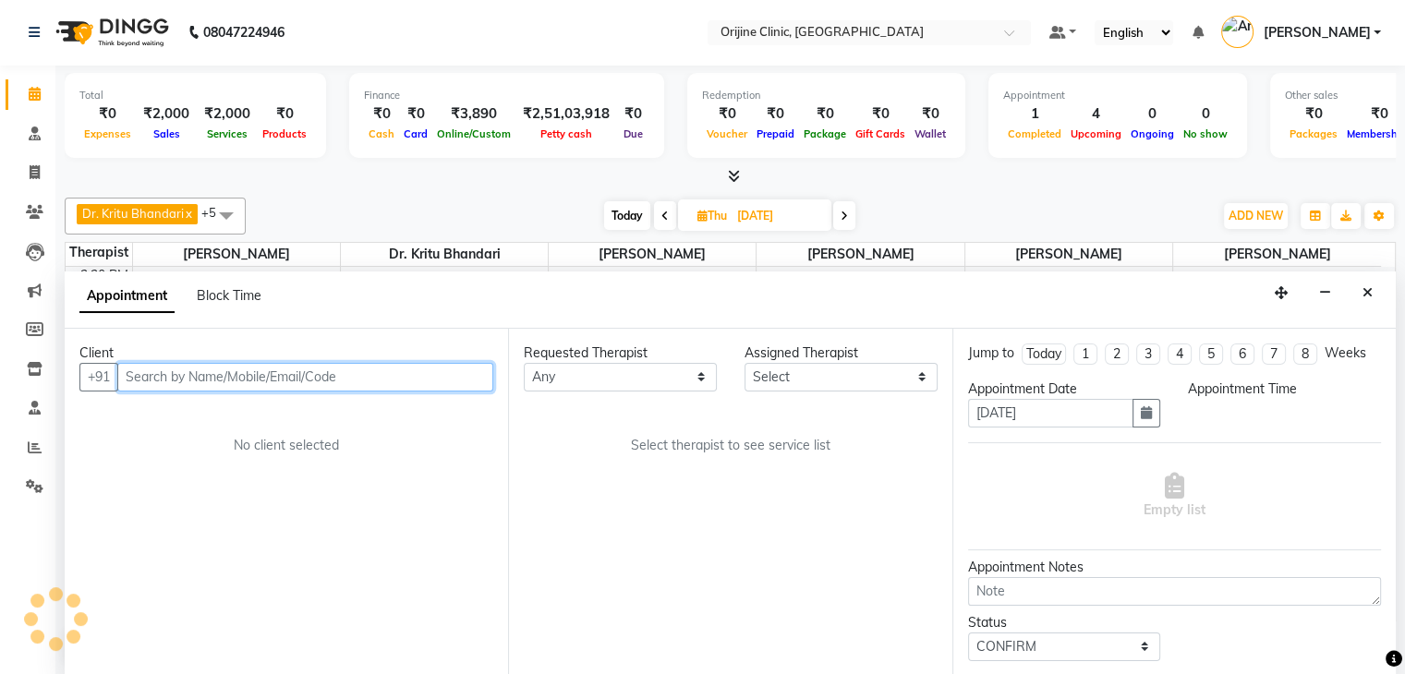
select select "10776"
select select "990"
select select "1130"
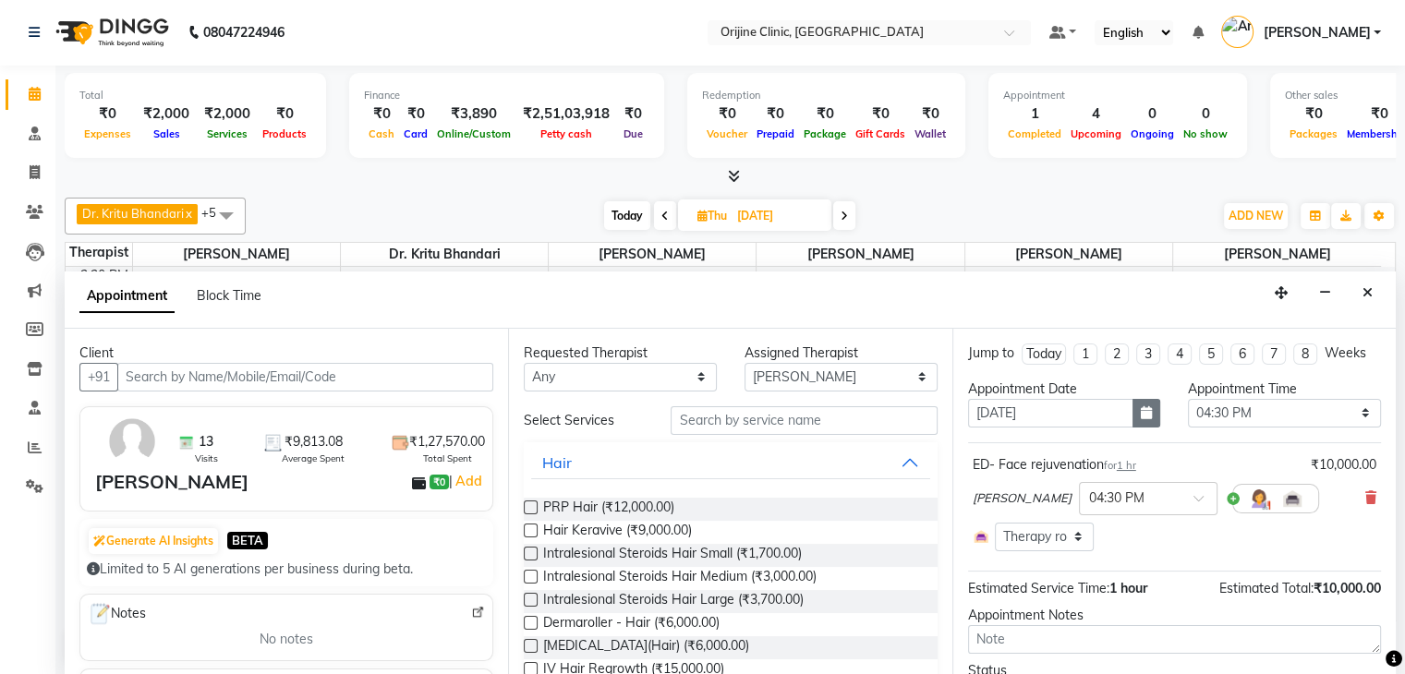
click at [1144, 417] on icon "button" at bounding box center [1146, 412] width 11 height 13
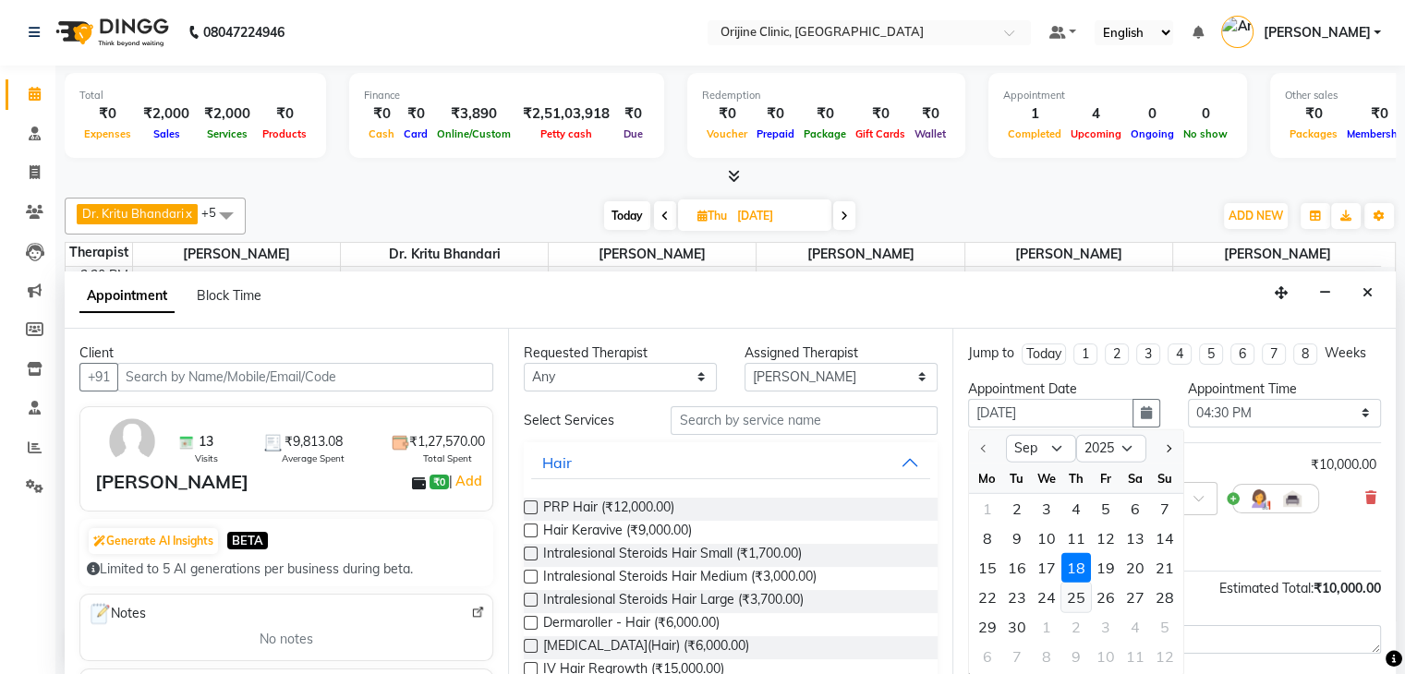
click at [1072, 591] on div "25" at bounding box center [1076, 598] width 30 height 30
type input "[DATE]"
select select "990"
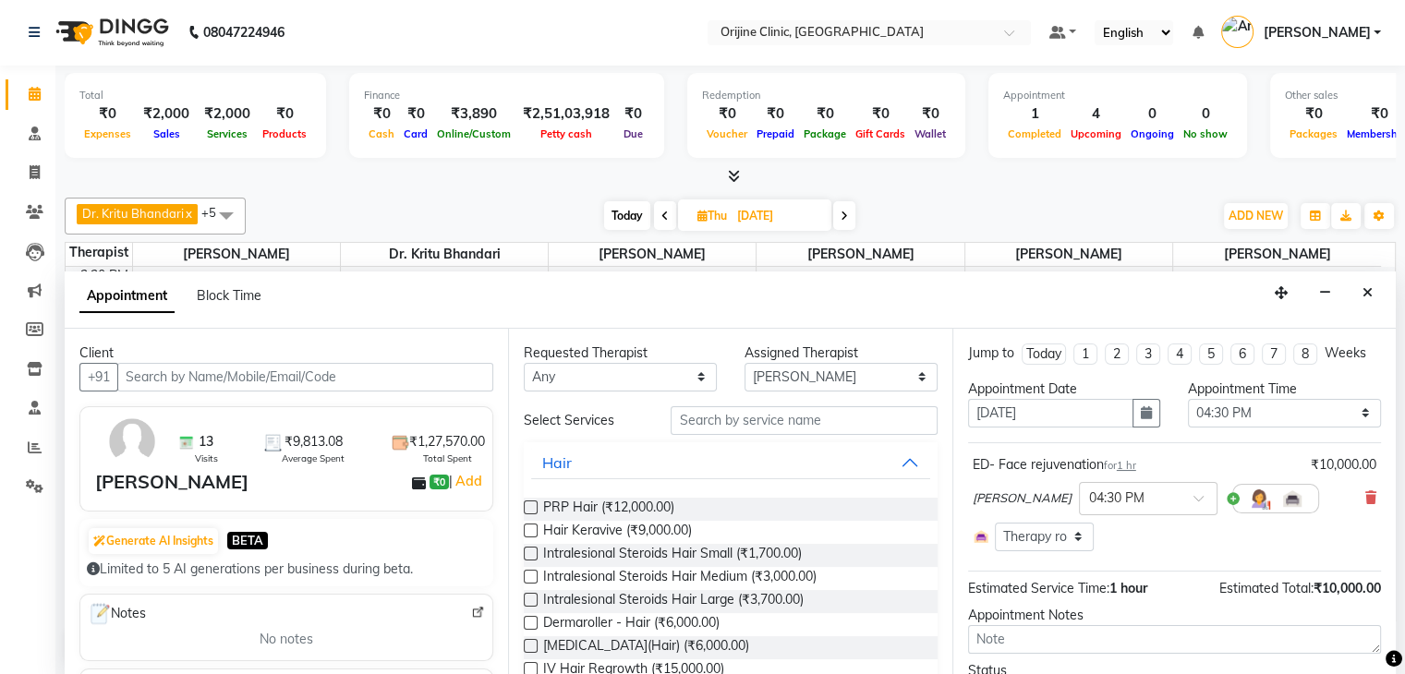
scroll to position [95, 0]
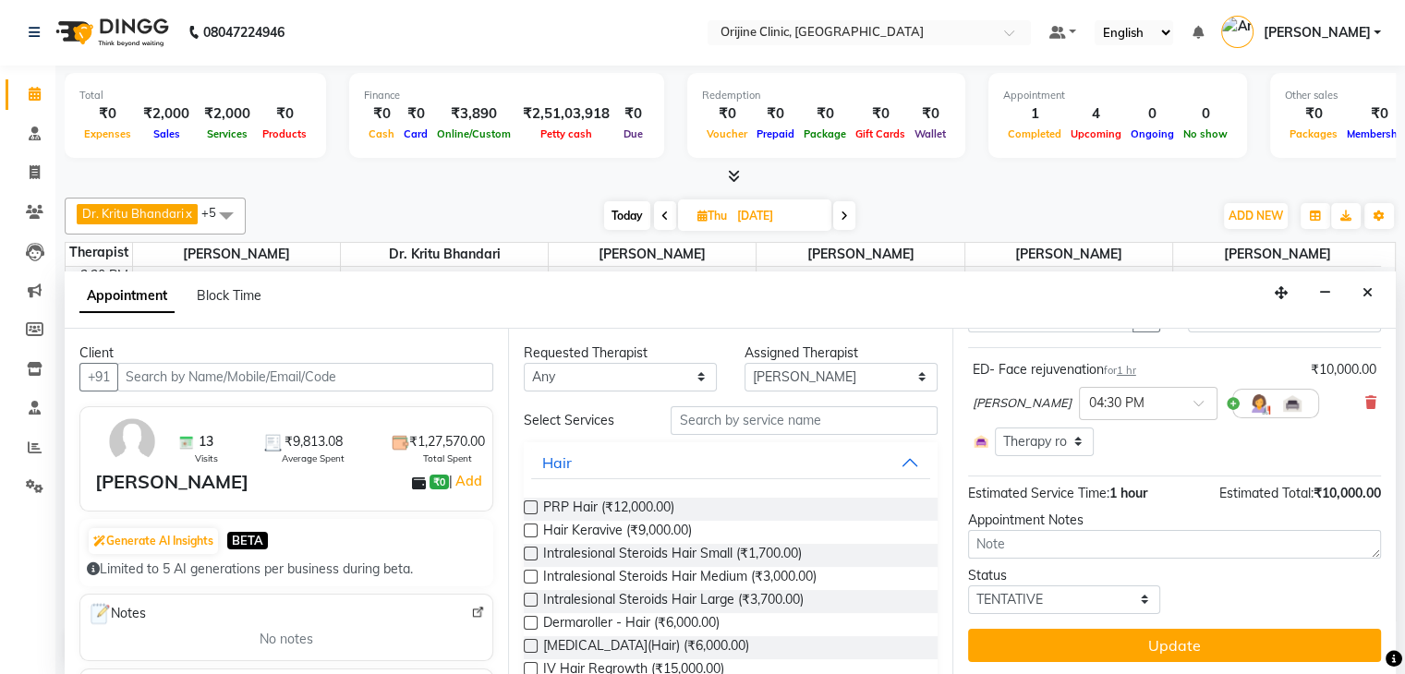
click at [1131, 660] on div "Jump to [DATE] 1 2 3 4 5 6 7 8 Weeks Appointment Date [DATE] Appointment Time S…" at bounding box center [1173, 502] width 443 height 347
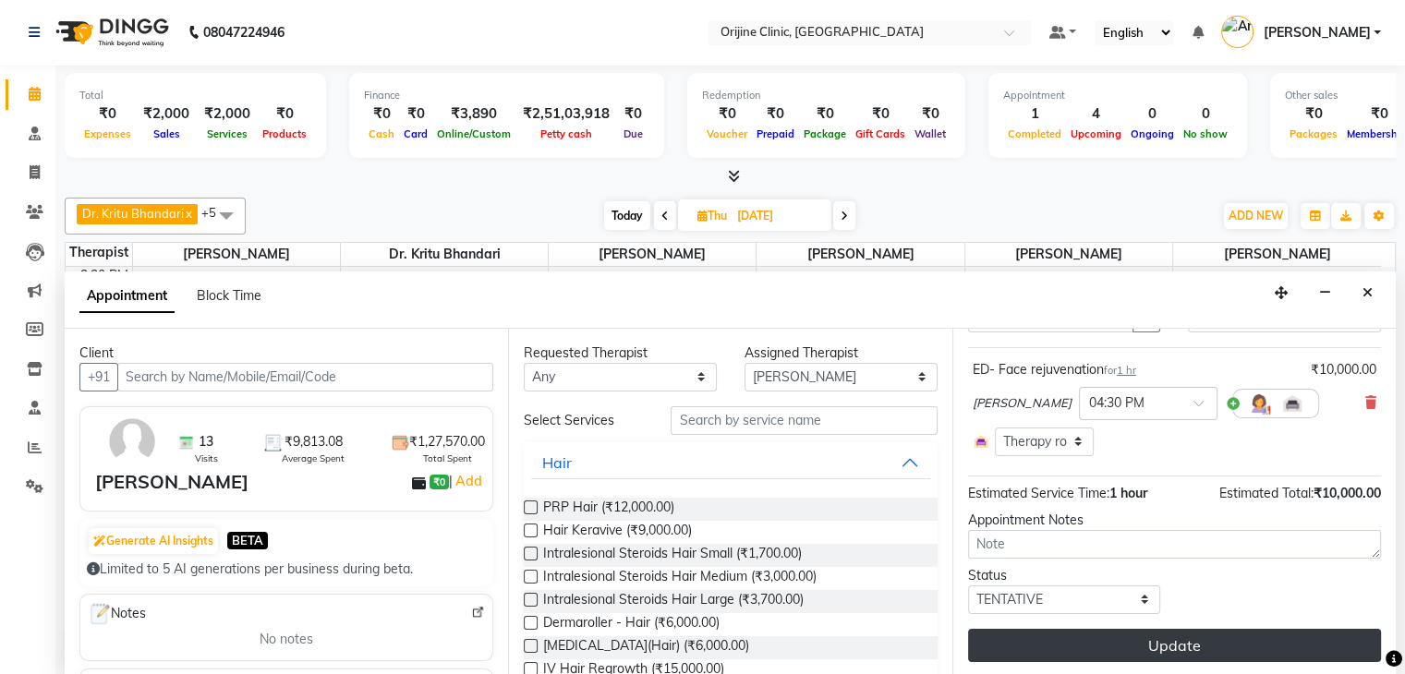
click at [1138, 646] on button "Update" at bounding box center [1174, 645] width 413 height 33
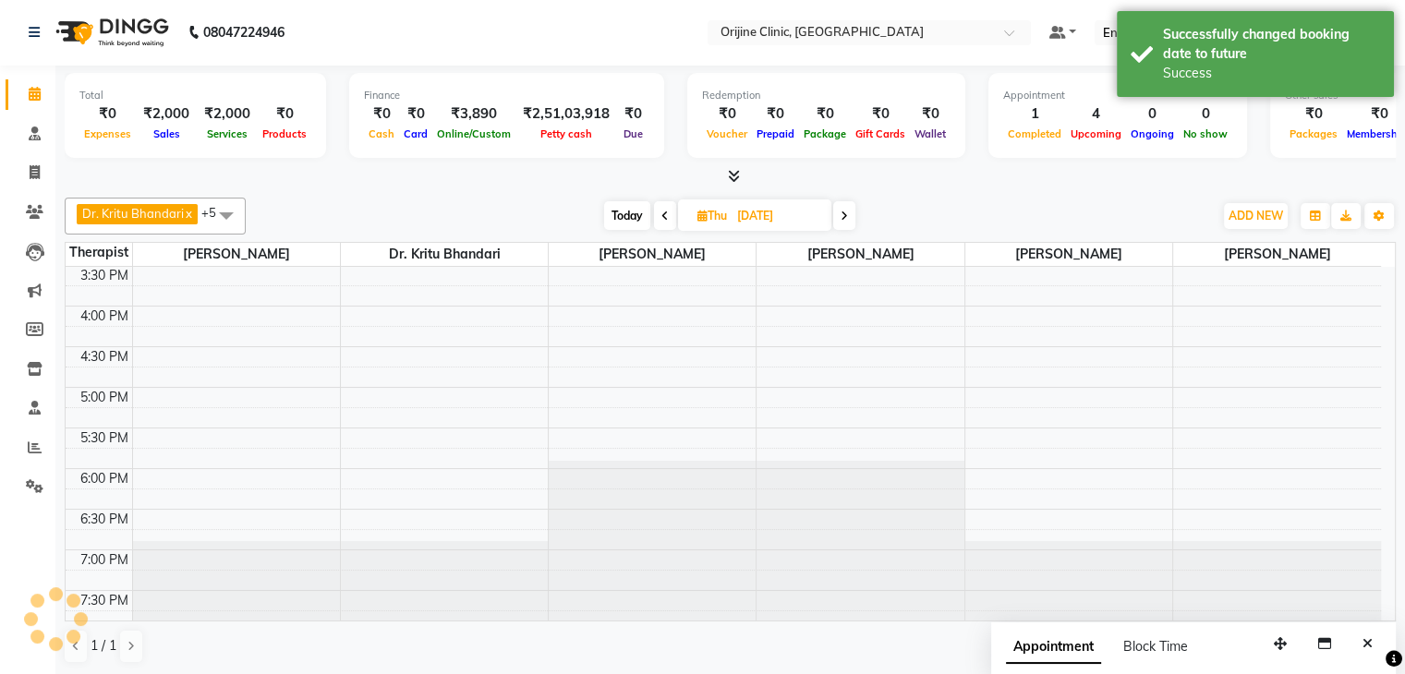
scroll to position [0, 0]
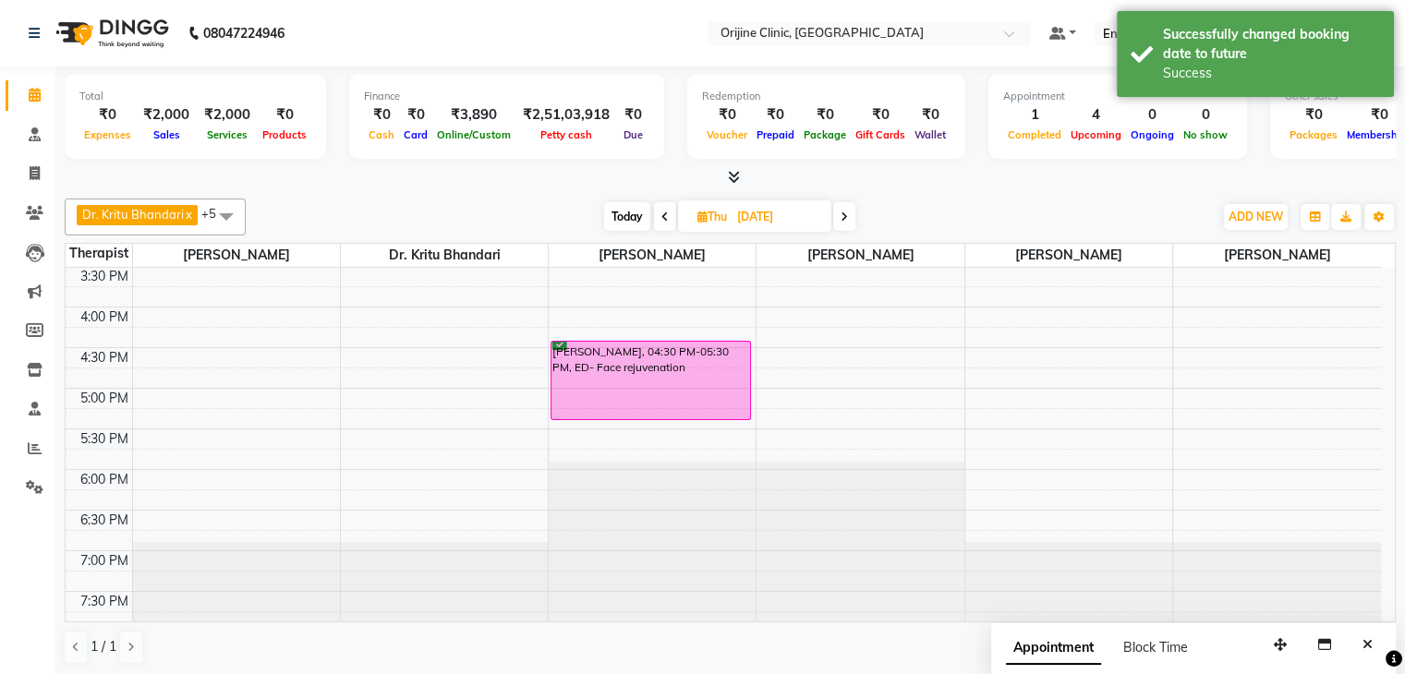
click at [697, 212] on icon at bounding box center [702, 217] width 10 height 12
select select "9"
select select "2025"
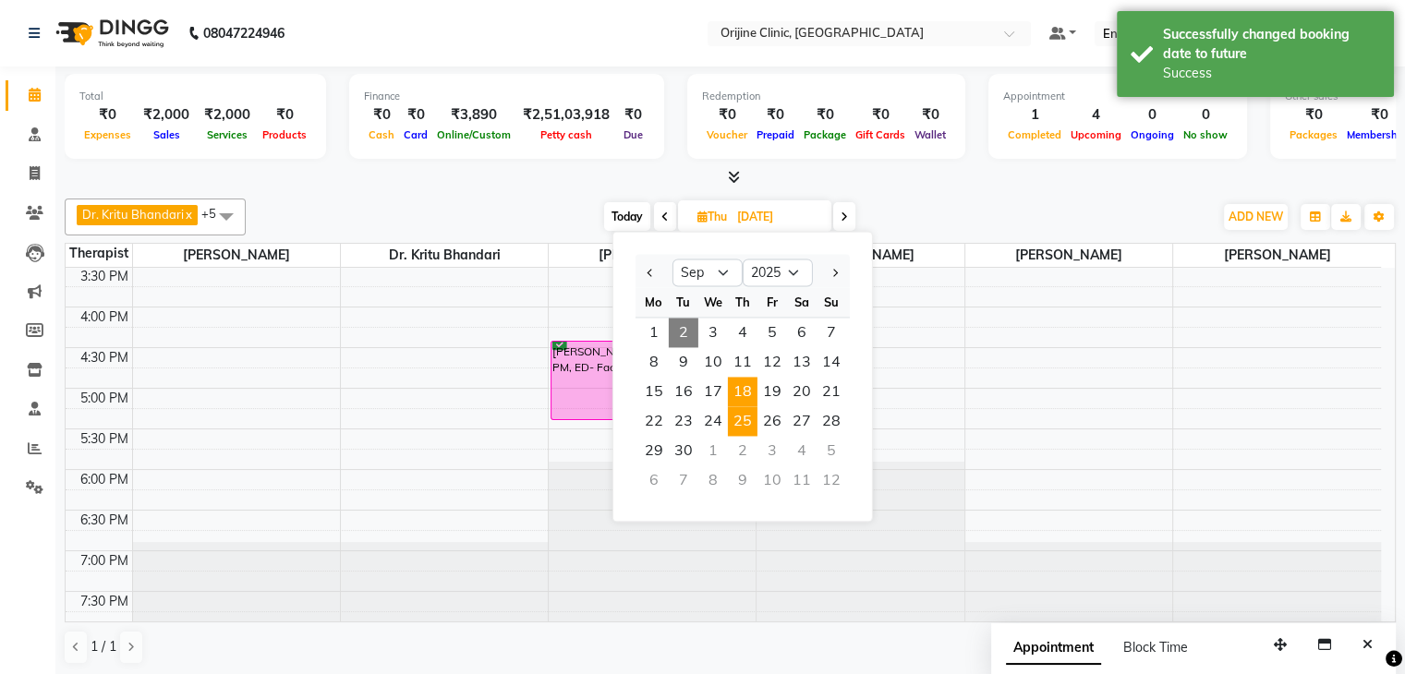
click at [749, 393] on span "18" at bounding box center [743, 392] width 30 height 30
type input "[DATE]"
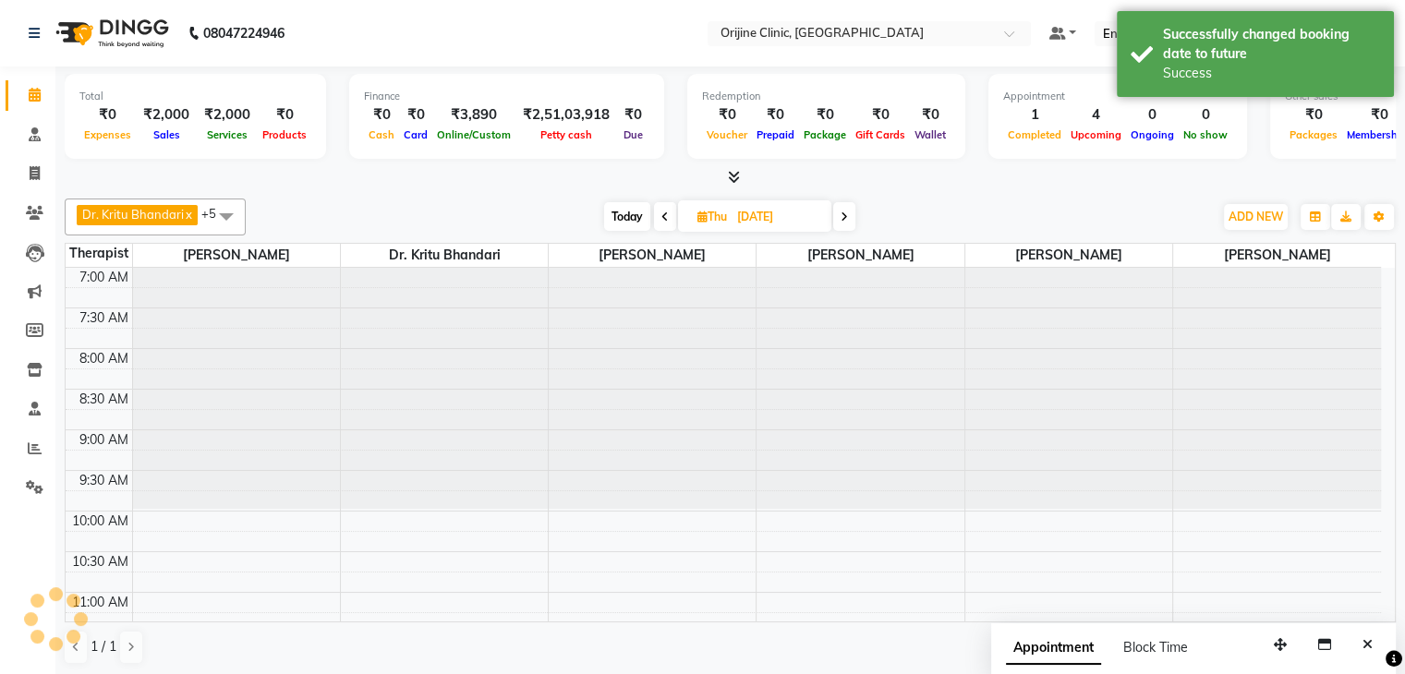
scroll to position [692, 0]
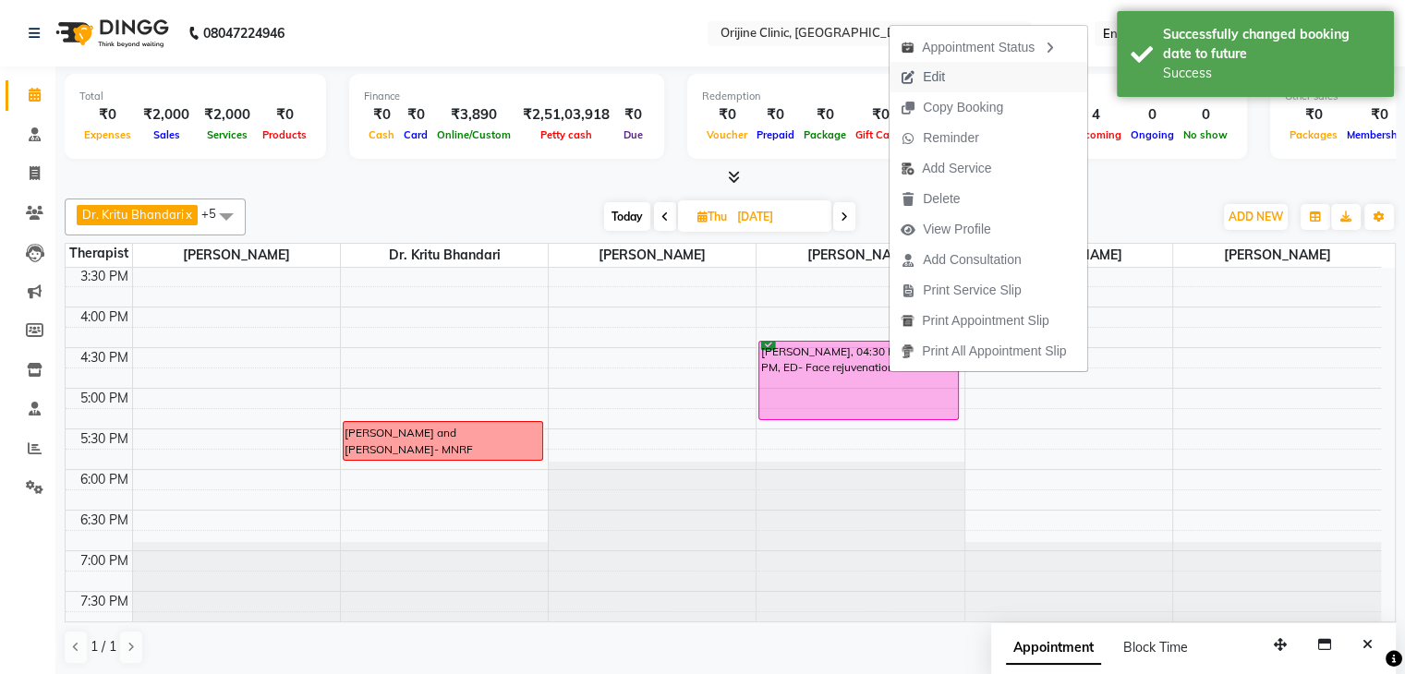
click at [930, 77] on span "Edit" at bounding box center [934, 76] width 22 height 19
select select "confirm booking"
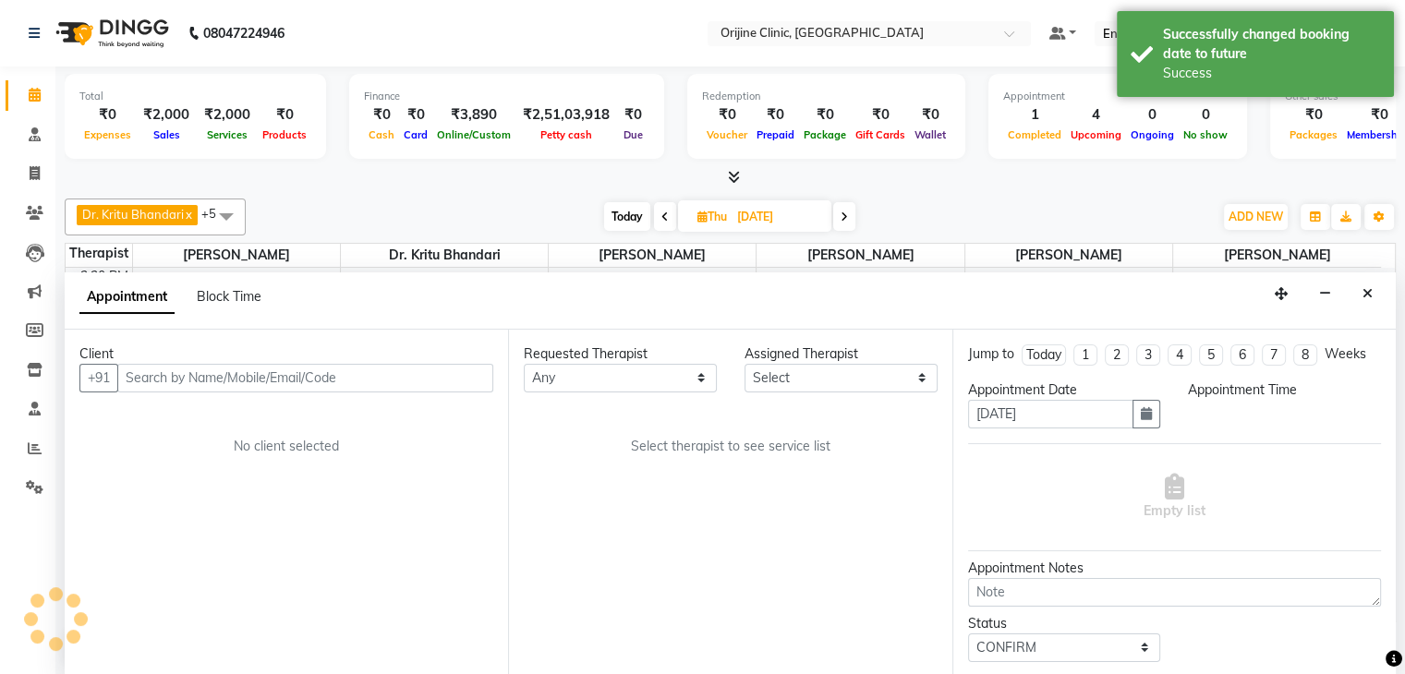
select select "10777"
select select "990"
select select "1133"
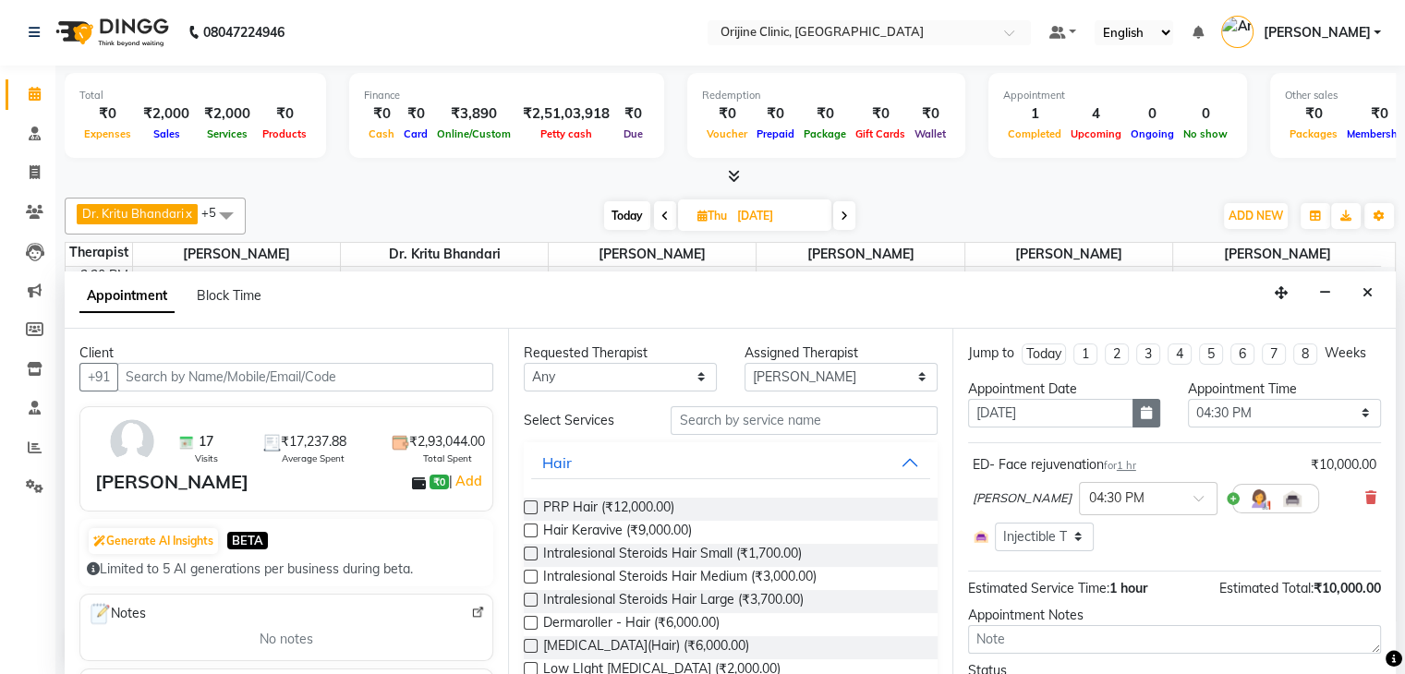
click at [1145, 402] on button "button" at bounding box center [1147, 413] width 28 height 29
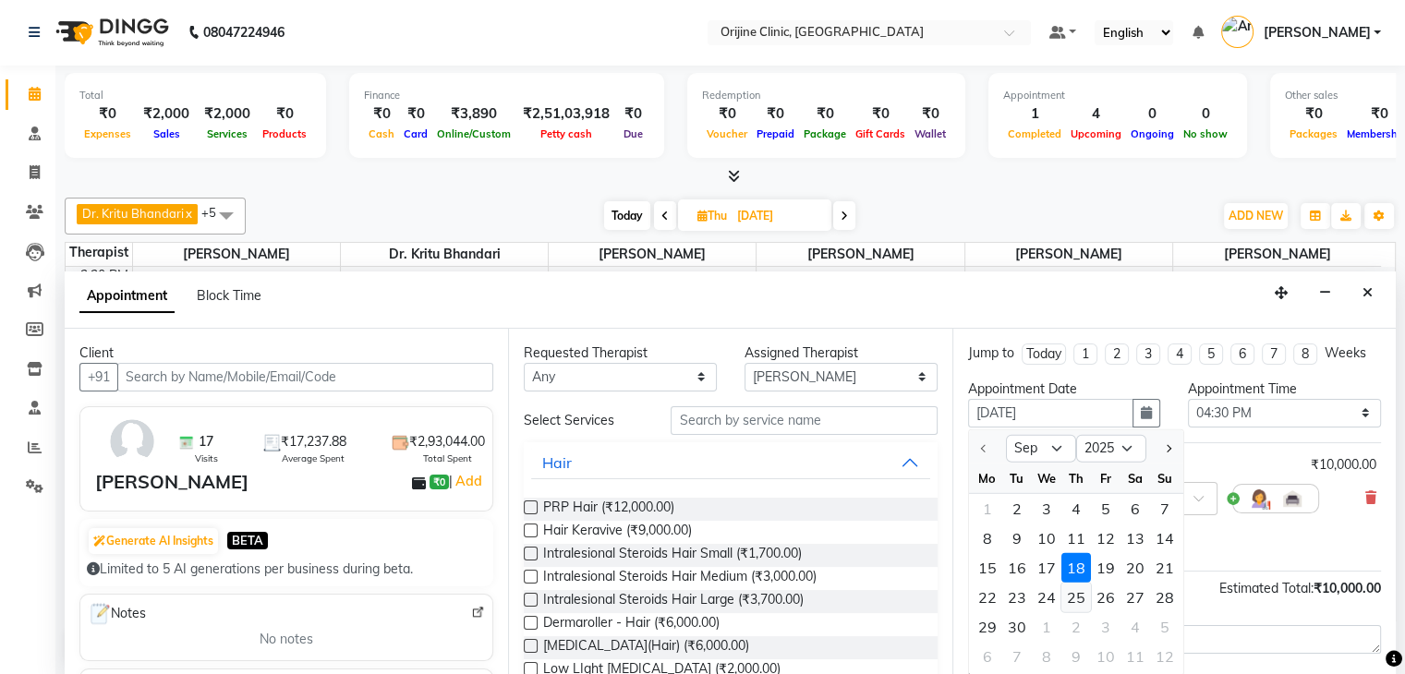
click at [1079, 598] on div "25" at bounding box center [1076, 598] width 30 height 30
type input "[DATE]"
select select "990"
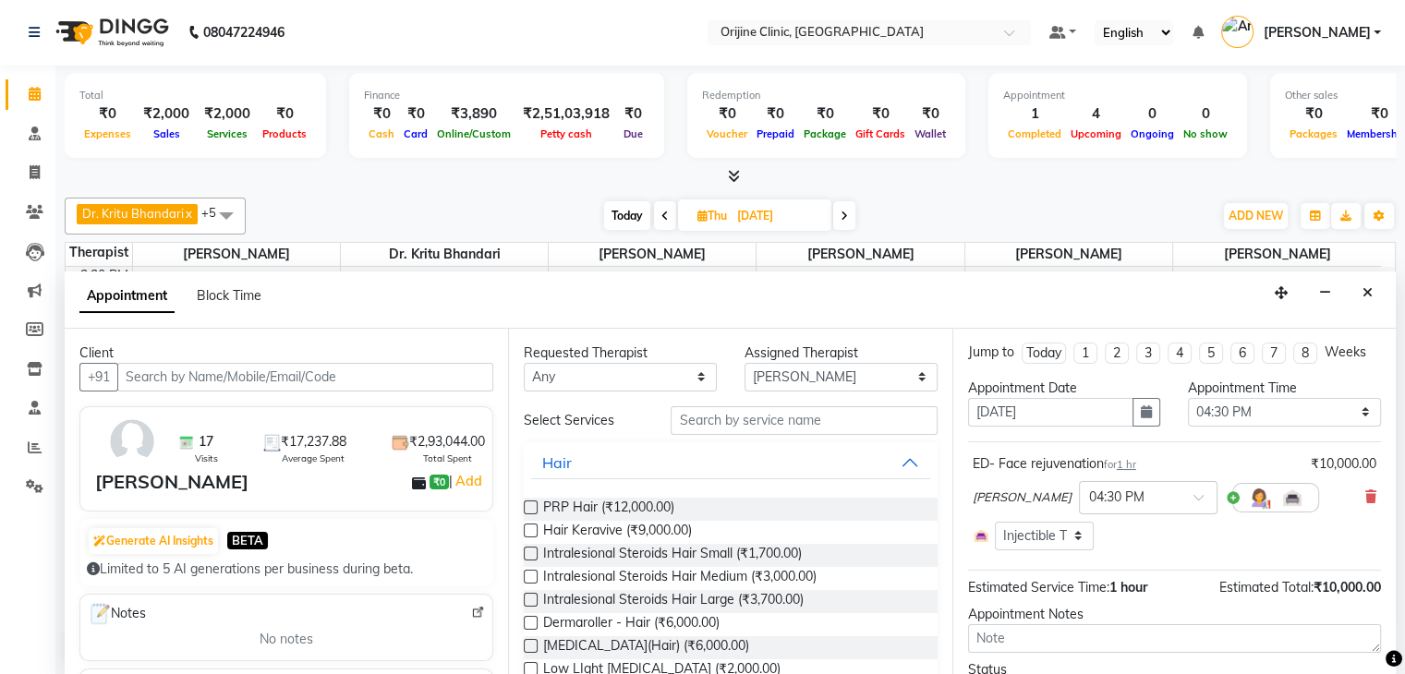
scroll to position [95, 0]
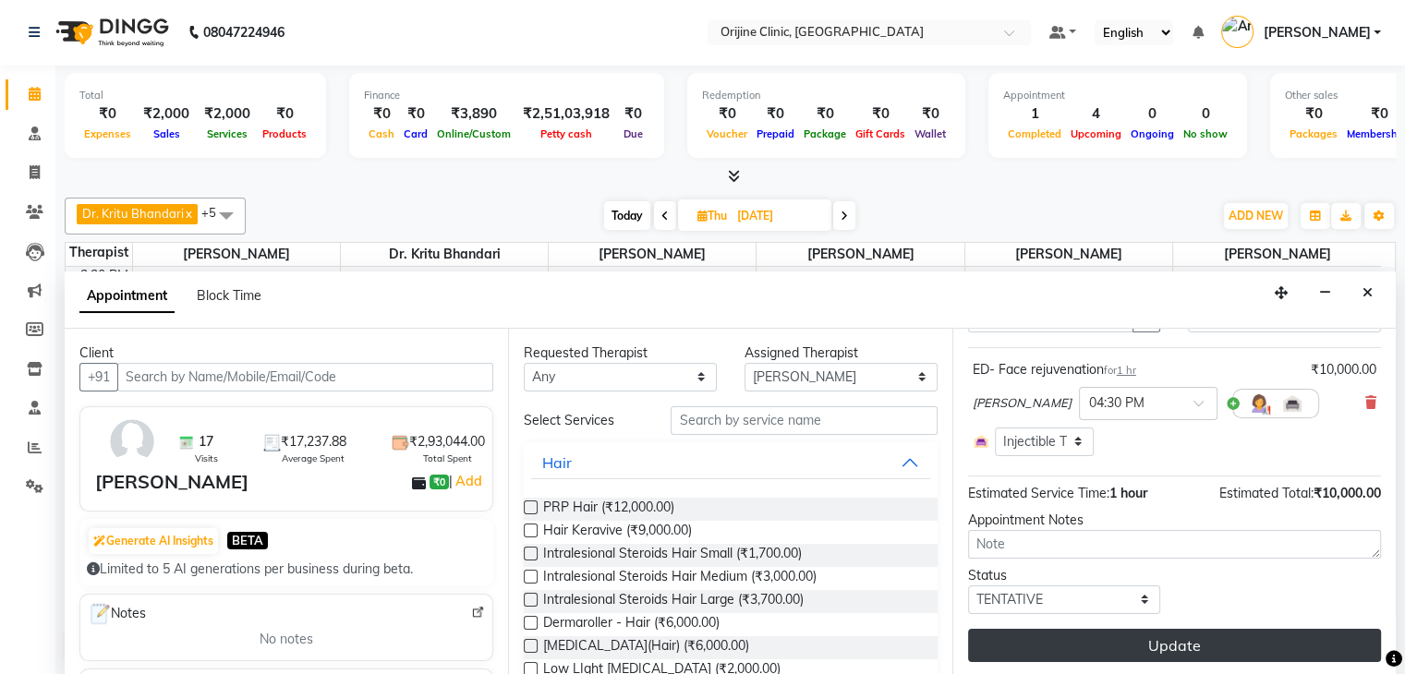
click at [1262, 651] on button "Update" at bounding box center [1174, 645] width 413 height 33
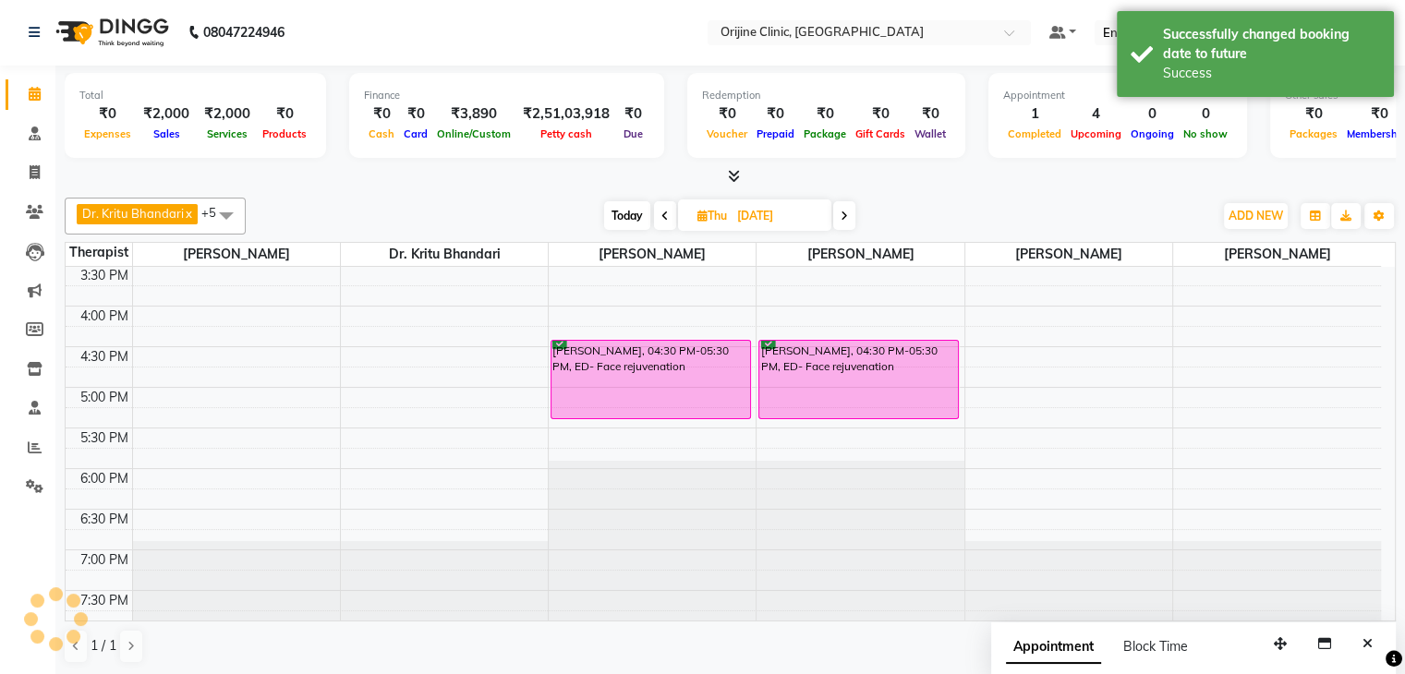
scroll to position [0, 0]
click at [697, 215] on icon at bounding box center [702, 217] width 10 height 12
select select "9"
select select "2025"
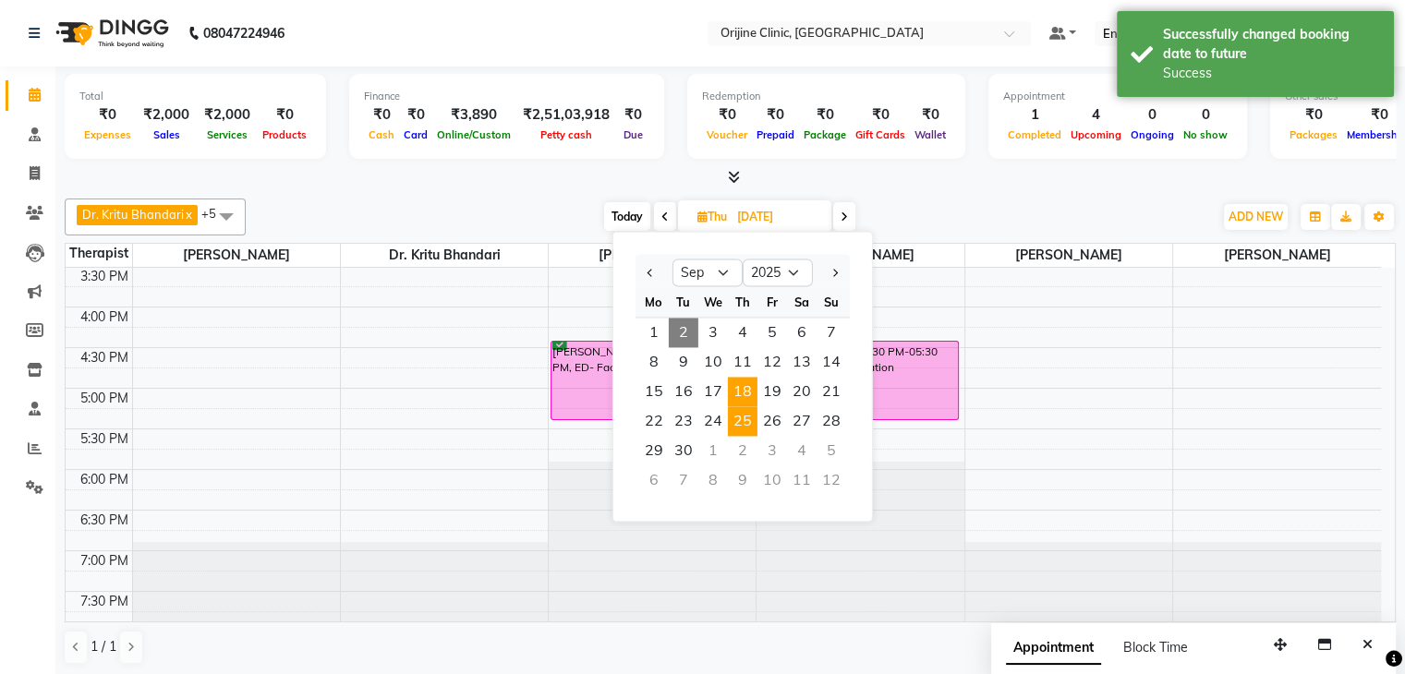
click at [747, 377] on span "18" at bounding box center [743, 392] width 30 height 30
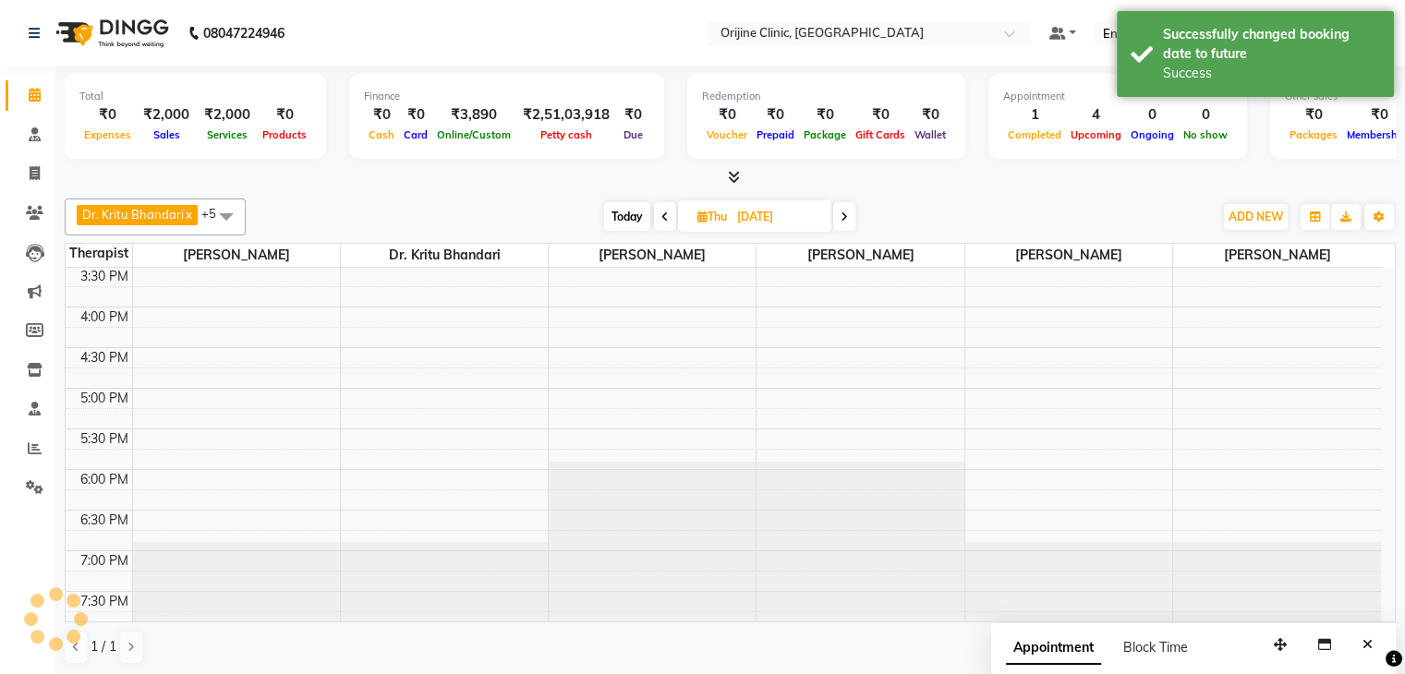
type input "[DATE]"
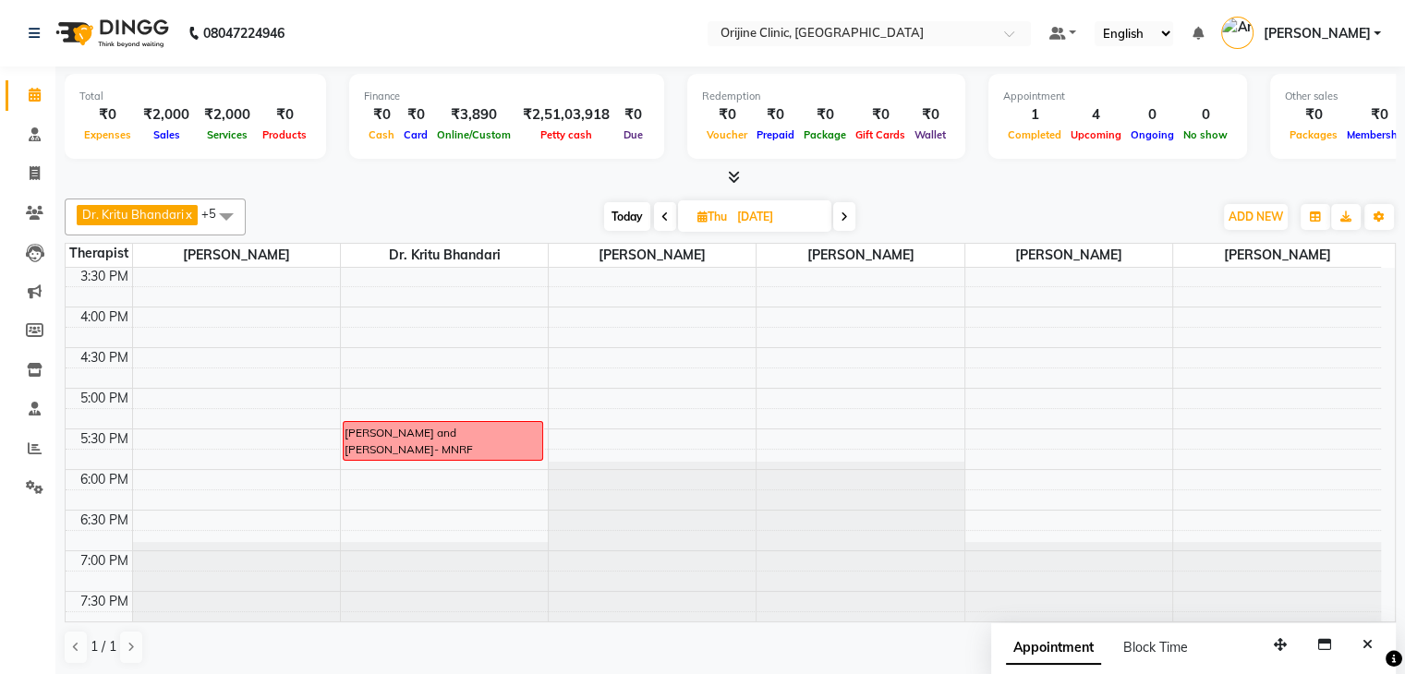
click at [699, 212] on icon at bounding box center [702, 217] width 10 height 12
select select "9"
select select "2025"
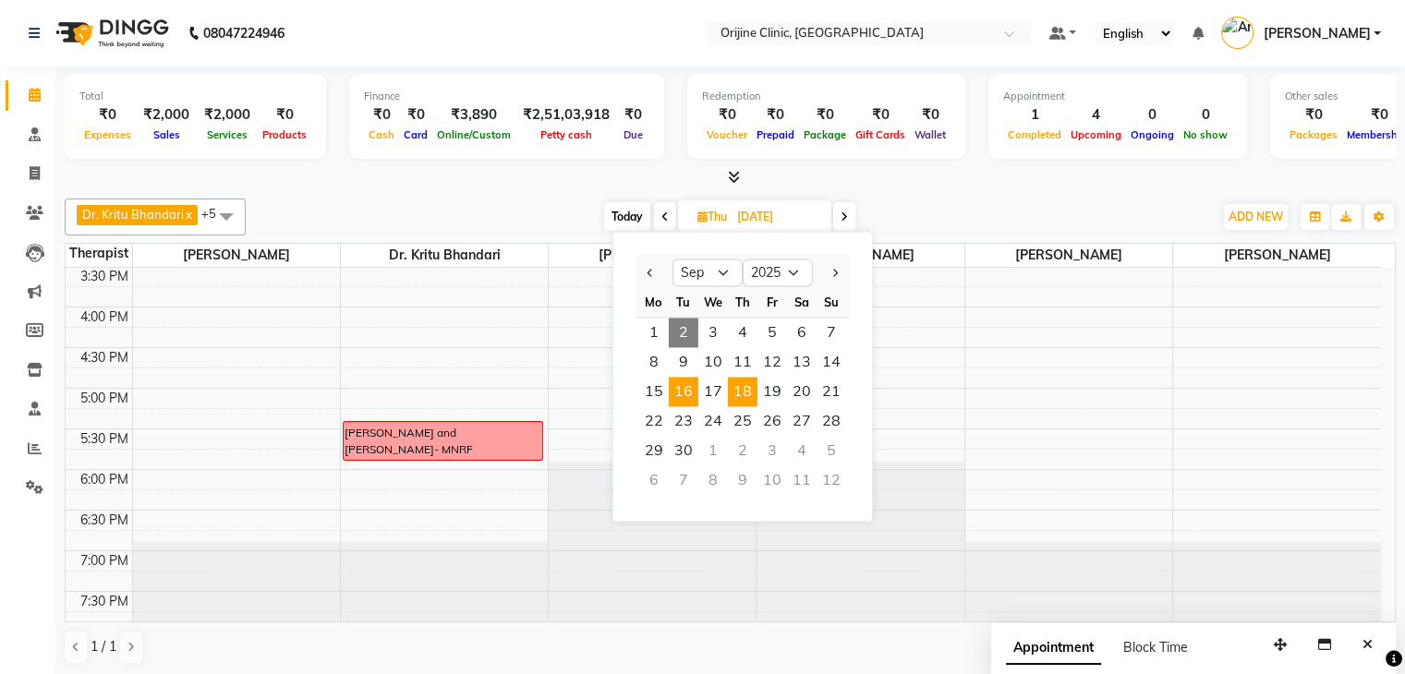
click at [685, 385] on span "16" at bounding box center [684, 392] width 30 height 30
type input "16-09-2025"
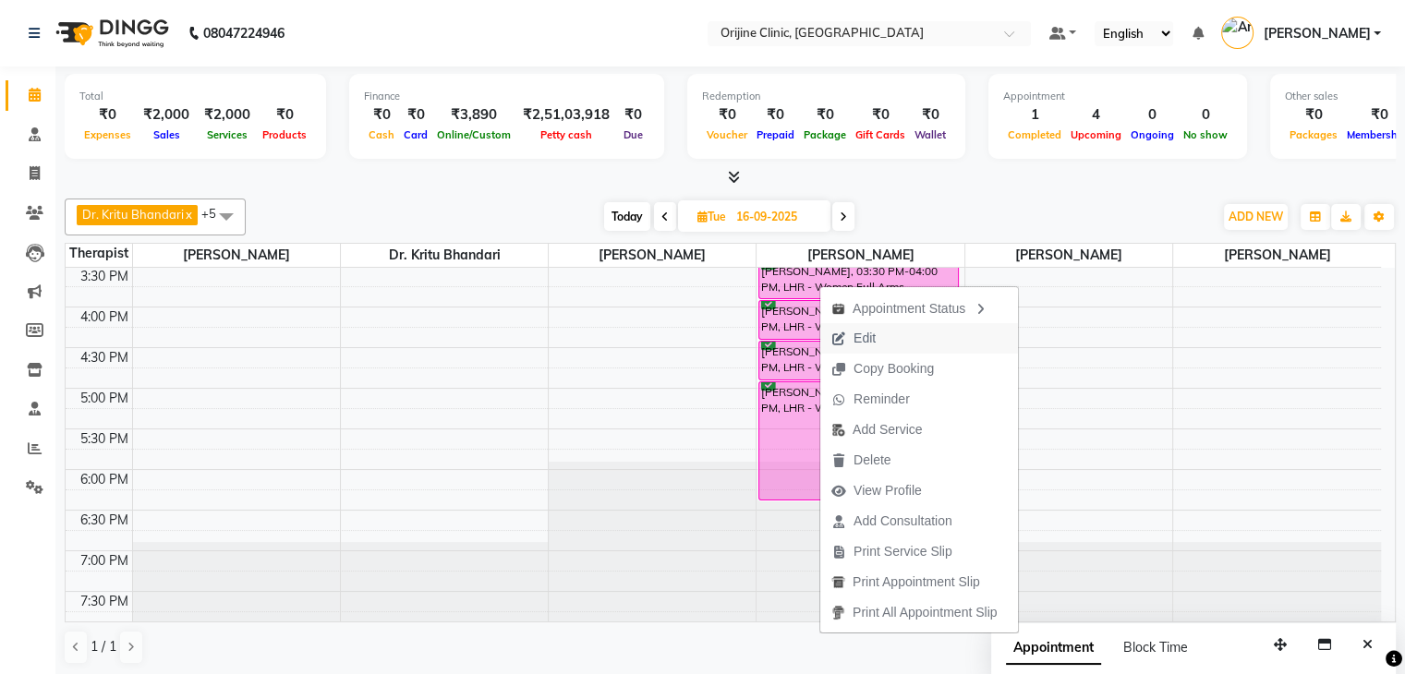
click at [864, 336] on span "Edit" at bounding box center [865, 338] width 22 height 19
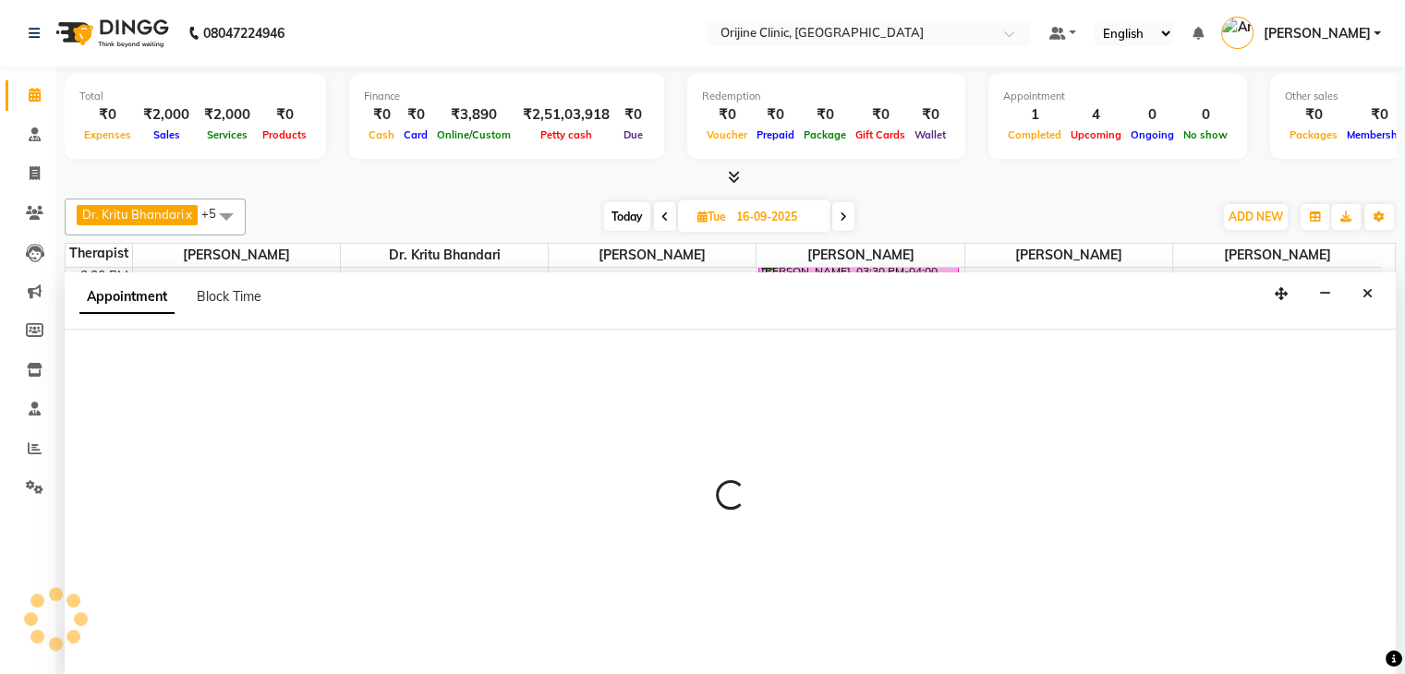
select select "930"
select select "confirm booking"
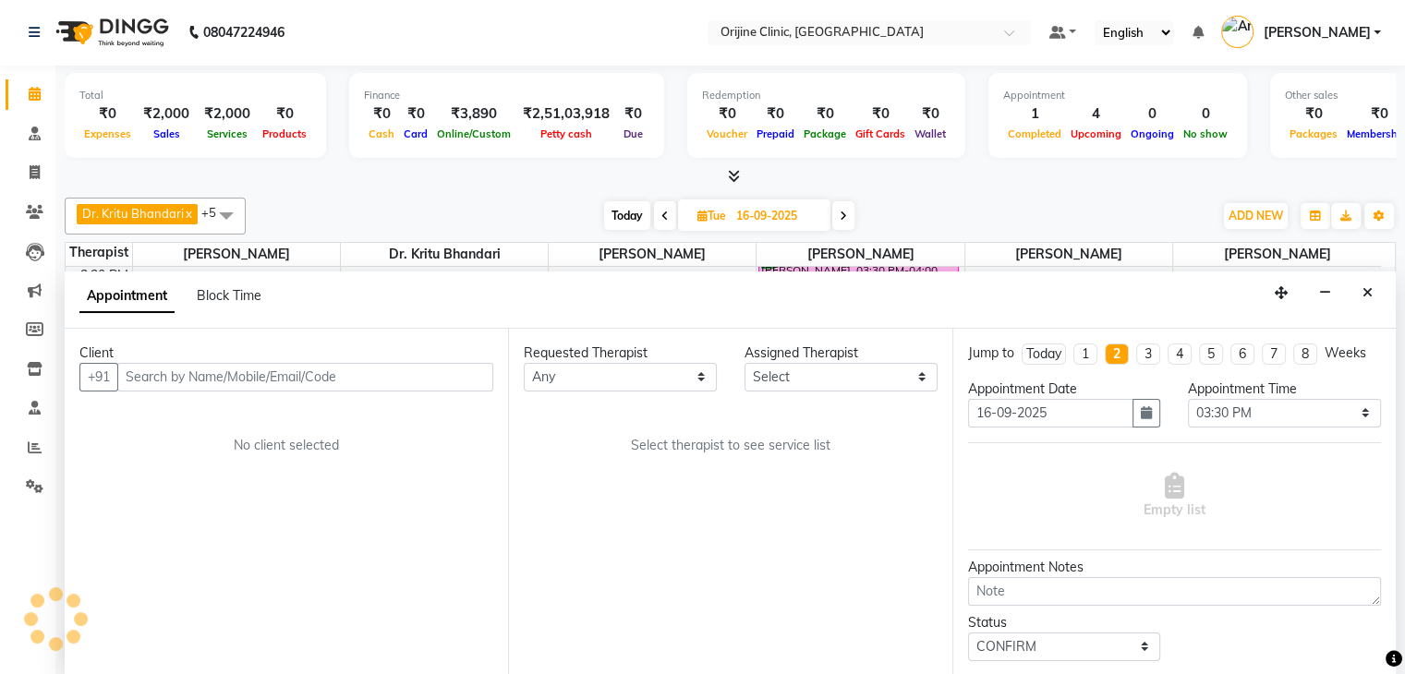
select select "10777"
select select "1130"
select select "1133"
select select "746"
select select "1133"
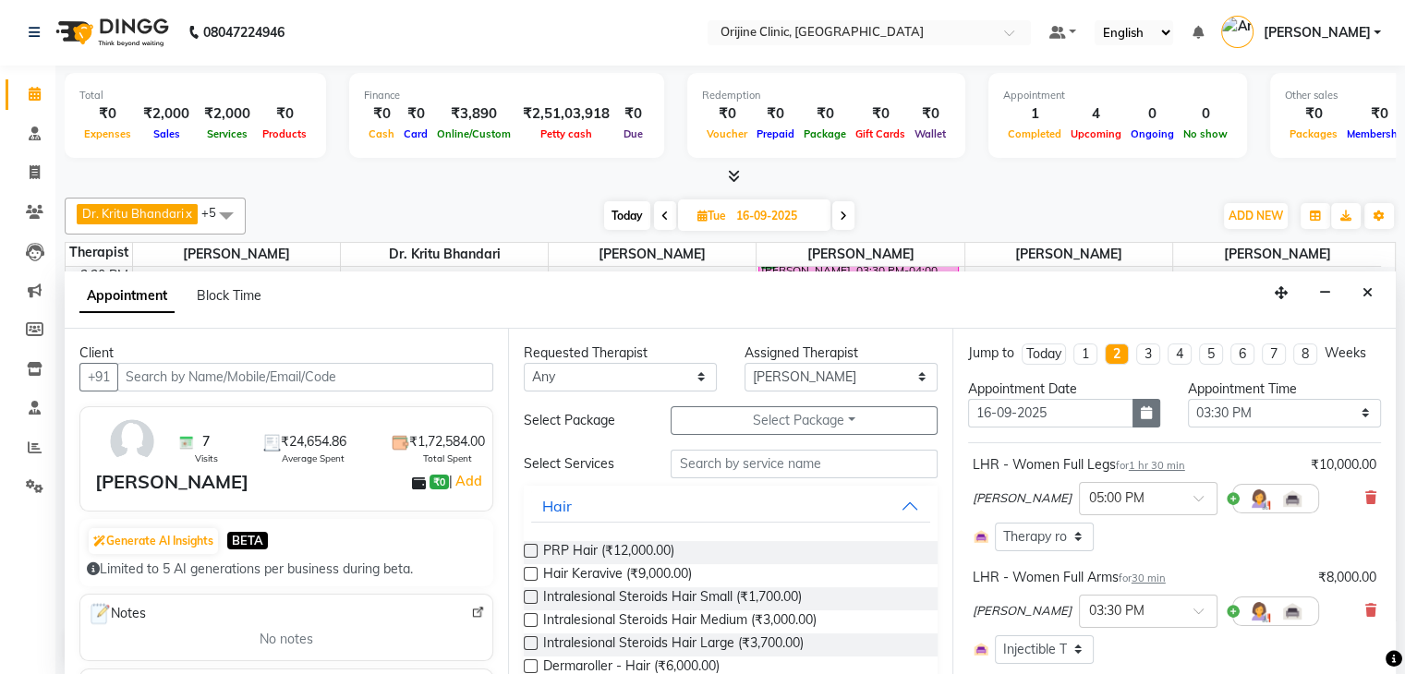
click at [1145, 408] on button "button" at bounding box center [1147, 413] width 28 height 29
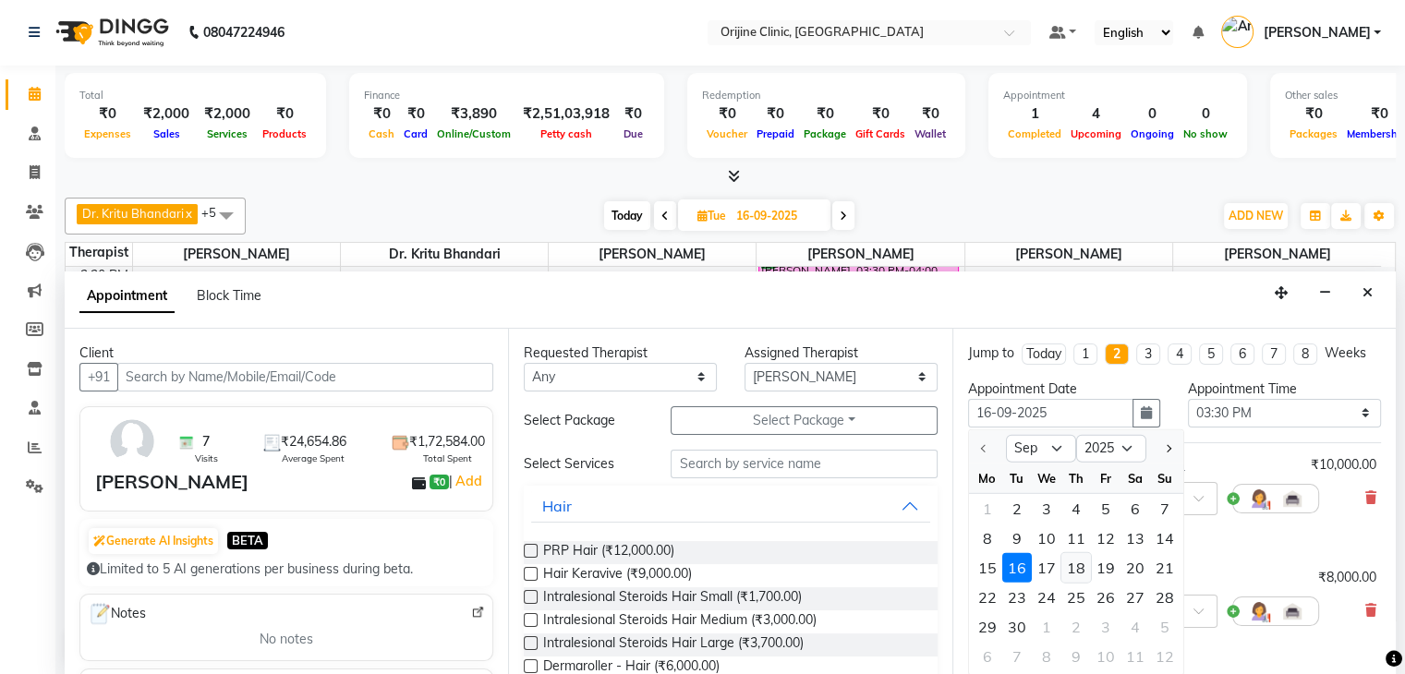
click at [1075, 557] on div "18" at bounding box center [1076, 568] width 30 height 30
type input "[DATE]"
select select "930"
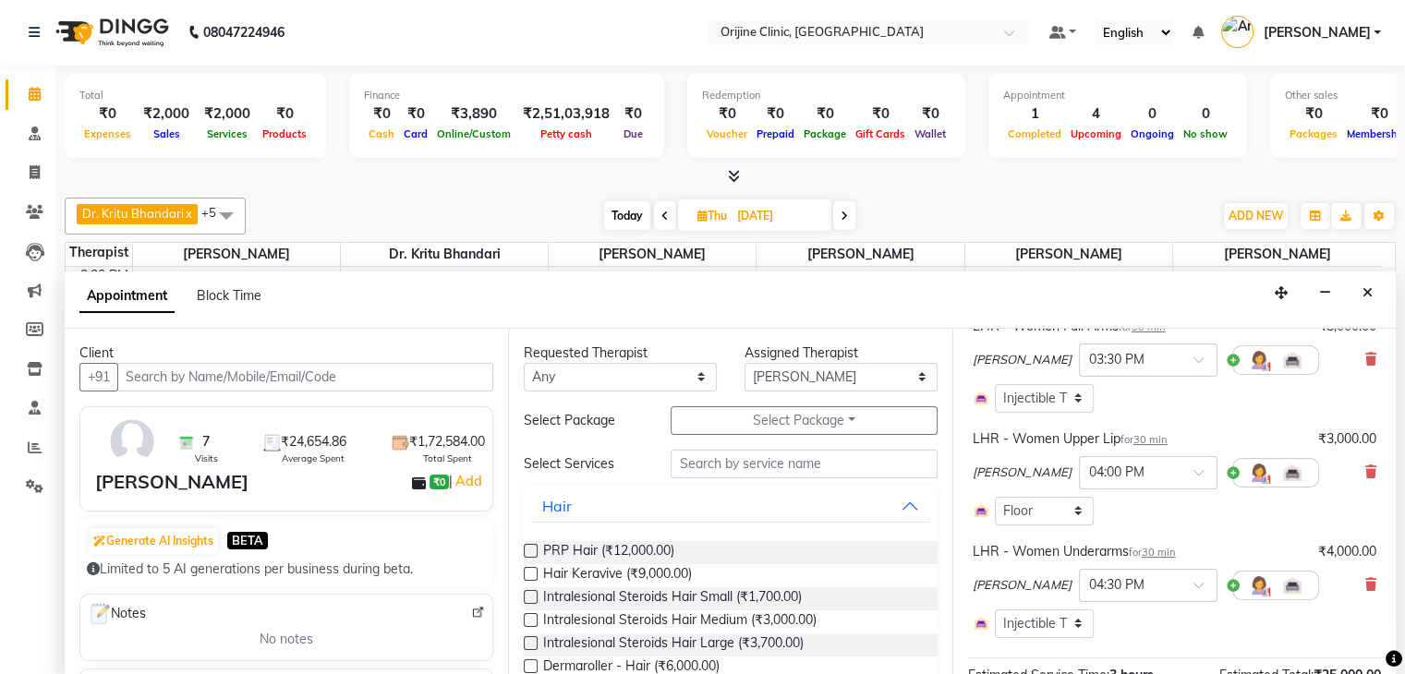
scroll to position [432, 0]
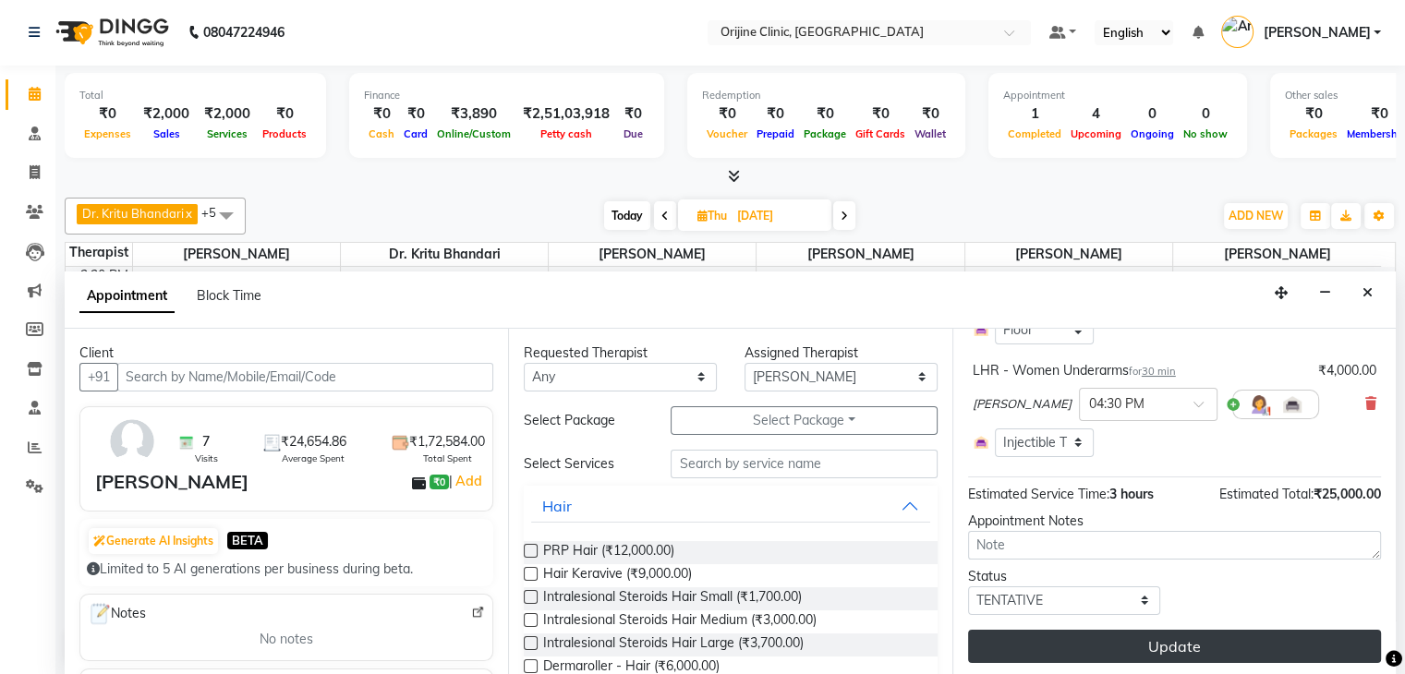
click at [1194, 630] on button "Update" at bounding box center [1174, 646] width 413 height 33
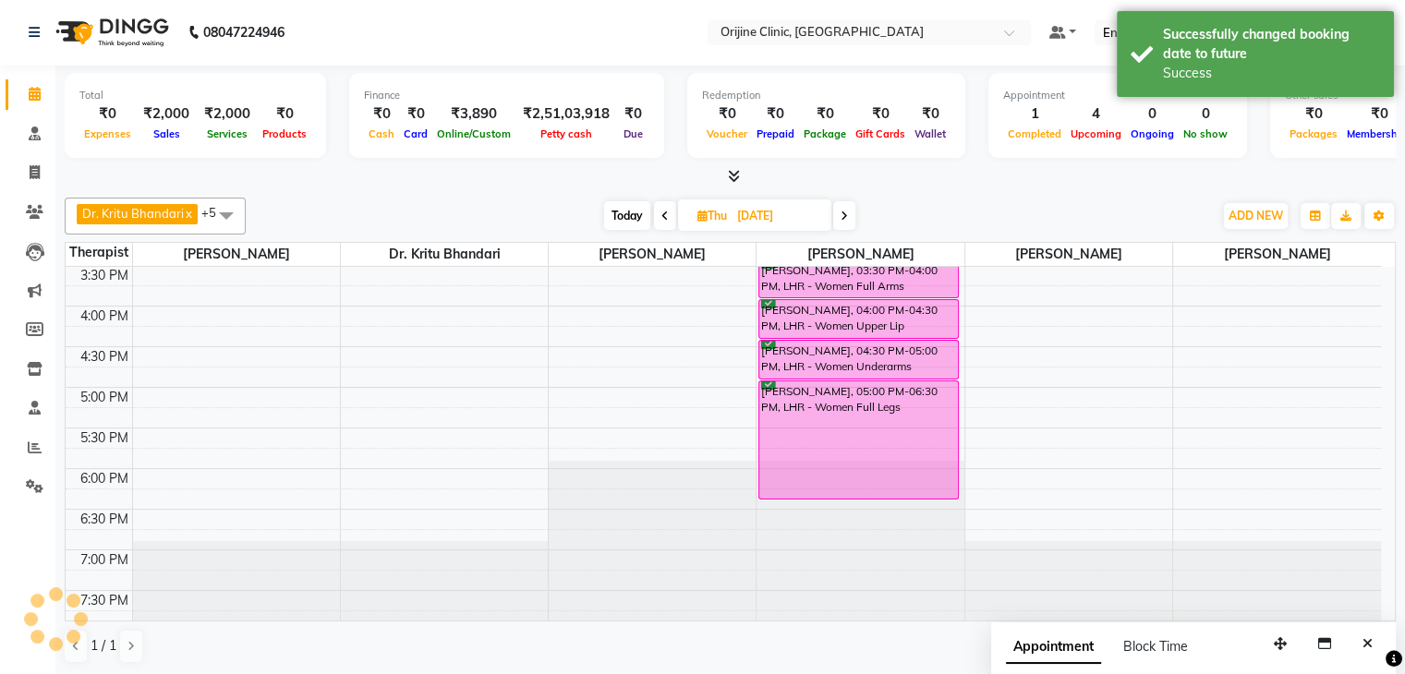
scroll to position [0, 0]
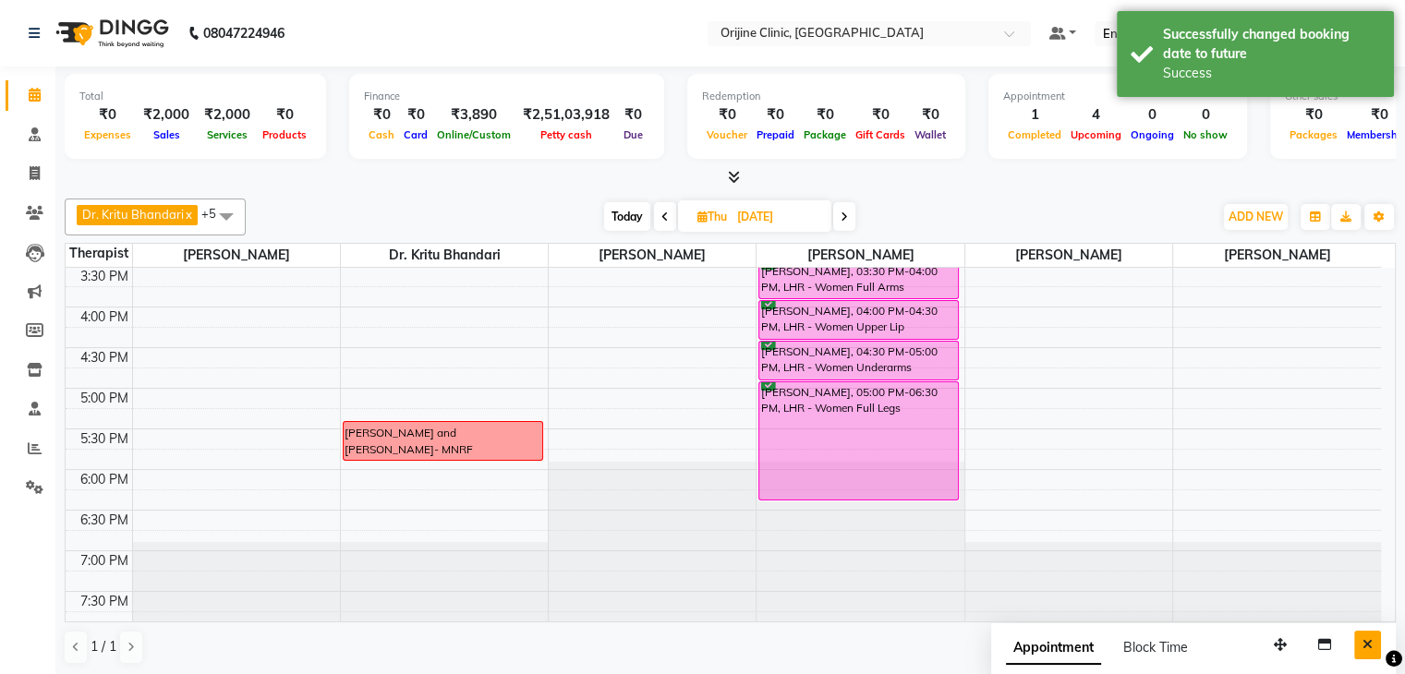
click at [1370, 639] on icon "Close" at bounding box center [1368, 644] width 10 height 13
